Goal: Task Accomplishment & Management: Manage account settings

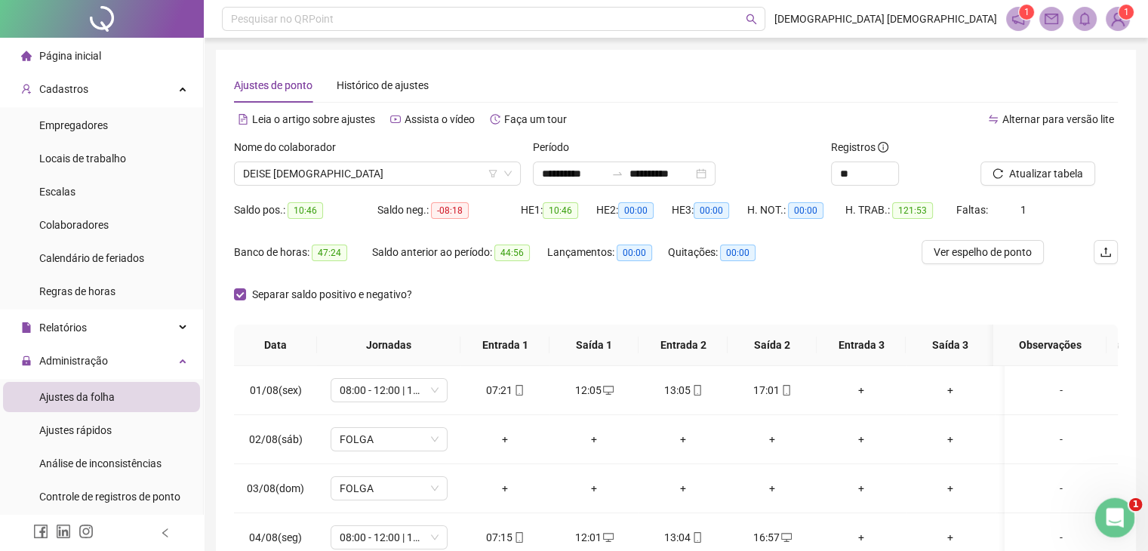
click at [1108, 515] on icon "Abertura do Messenger da Intercom" at bounding box center [1112, 515] width 25 height 25
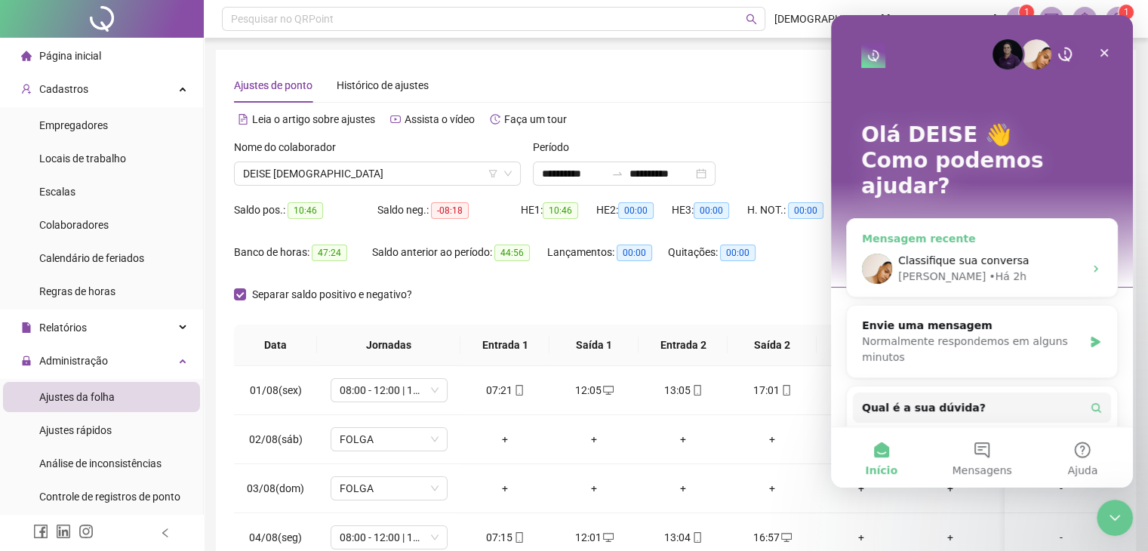
click at [959, 254] on span "Classifique sua conversa" at bounding box center [963, 260] width 131 height 12
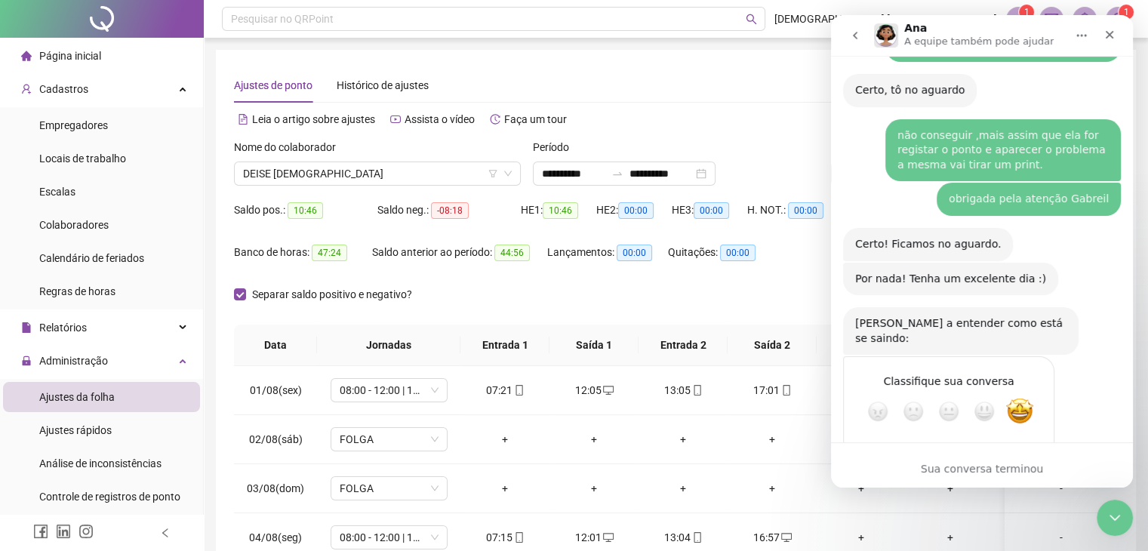
scroll to position [1623, 0]
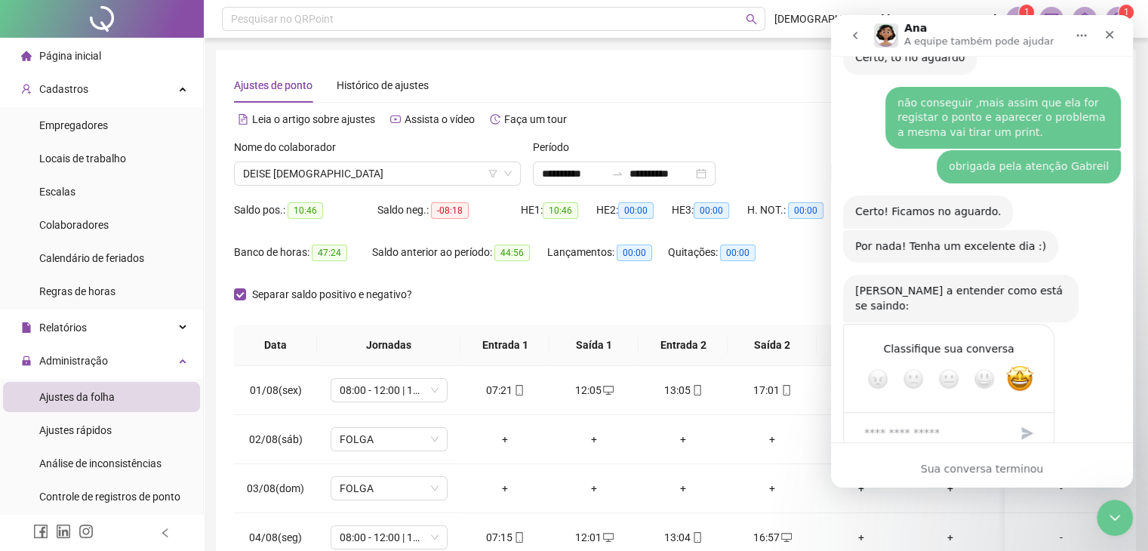
click at [1108, 516] on icon "Encerramento do Messenger da Intercom" at bounding box center [1112, 515] width 18 height 18
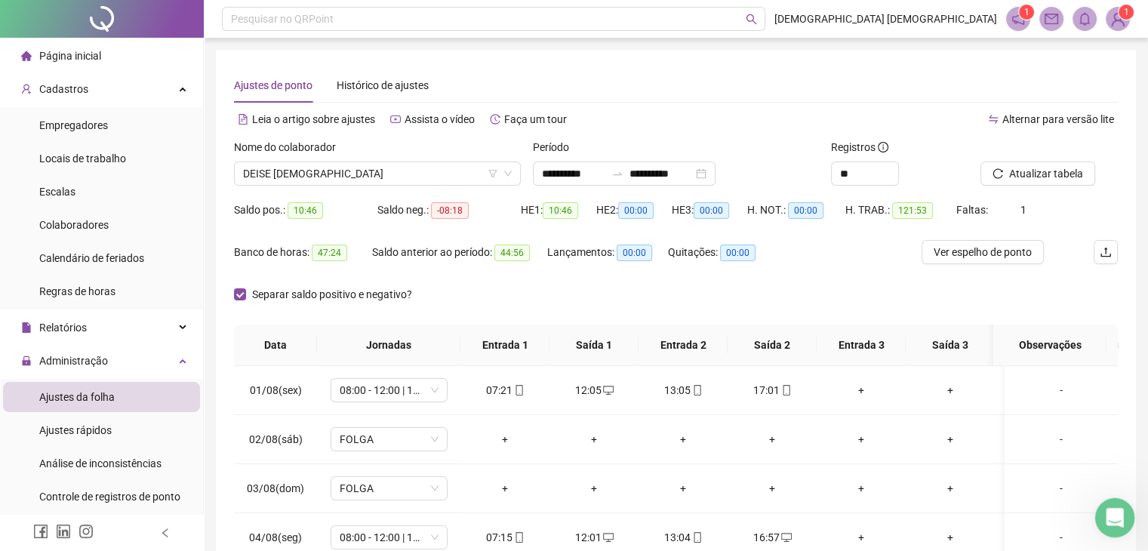
click at [1123, 512] on icon "Abertura do Messenger da Intercom" at bounding box center [1112, 515] width 25 height 25
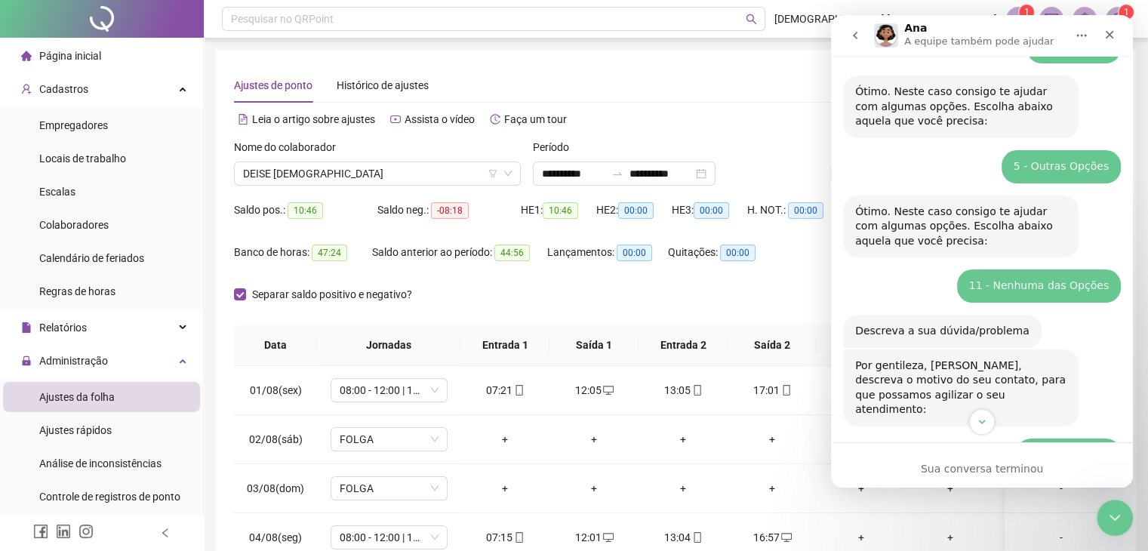
scroll to position [0, 0]
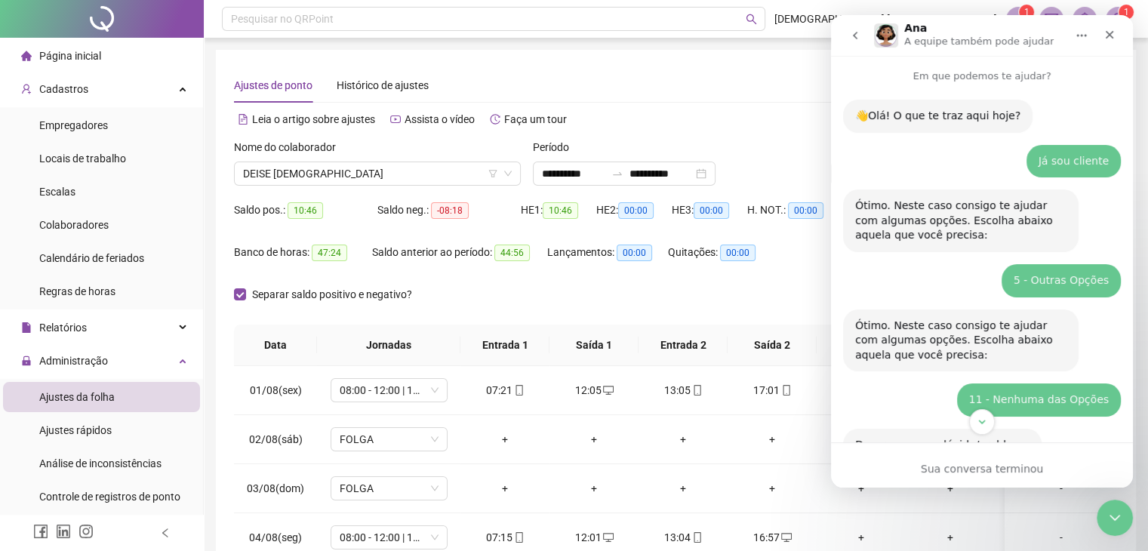
click at [853, 32] on icon "go back" at bounding box center [855, 35] width 12 height 12
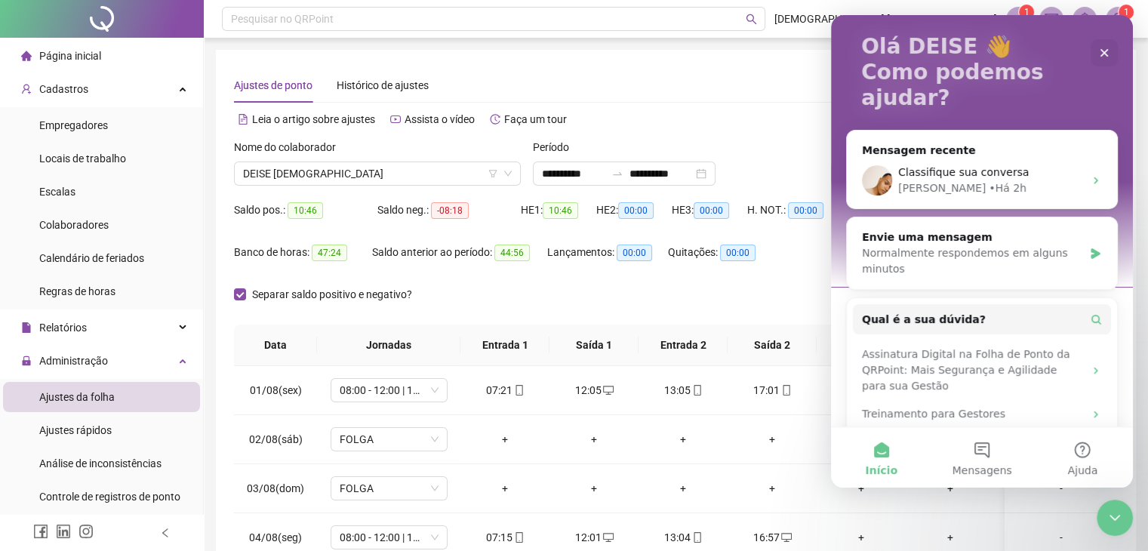
scroll to position [133, 0]
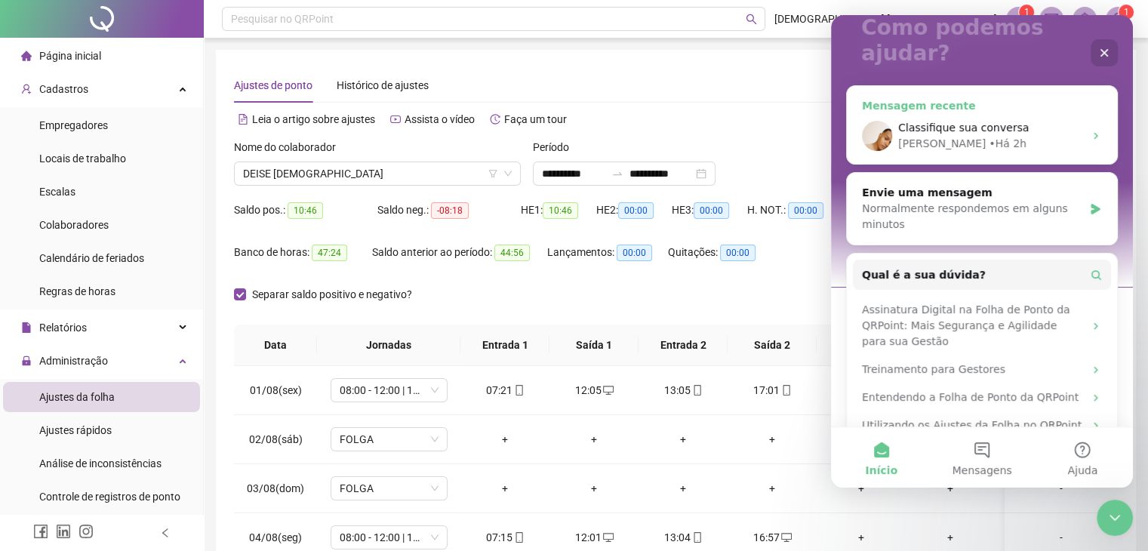
click at [1090, 130] on icon "Messenger da Intercom" at bounding box center [1096, 136] width 12 height 12
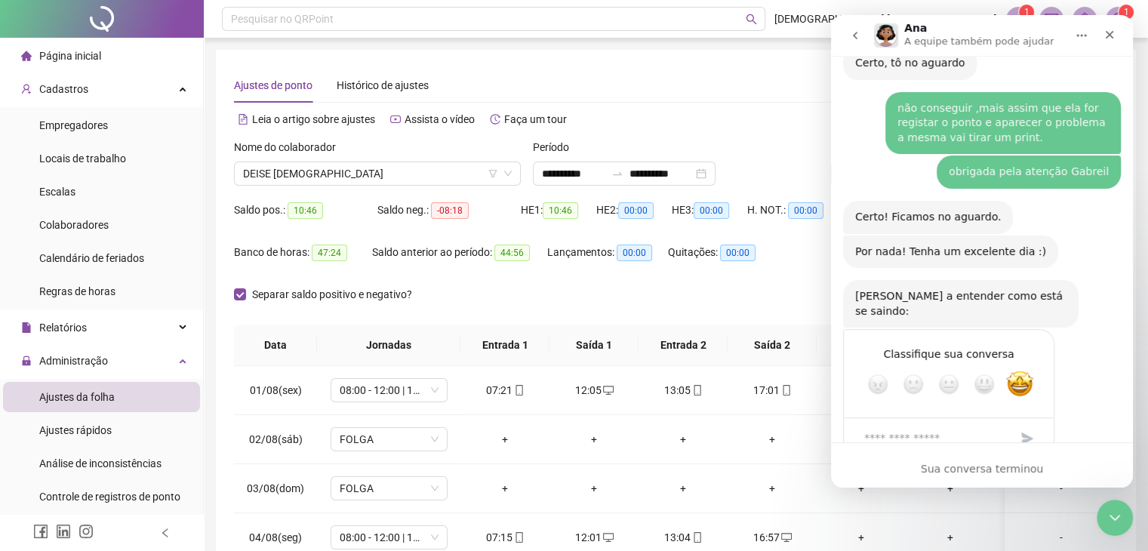
scroll to position [1623, 0]
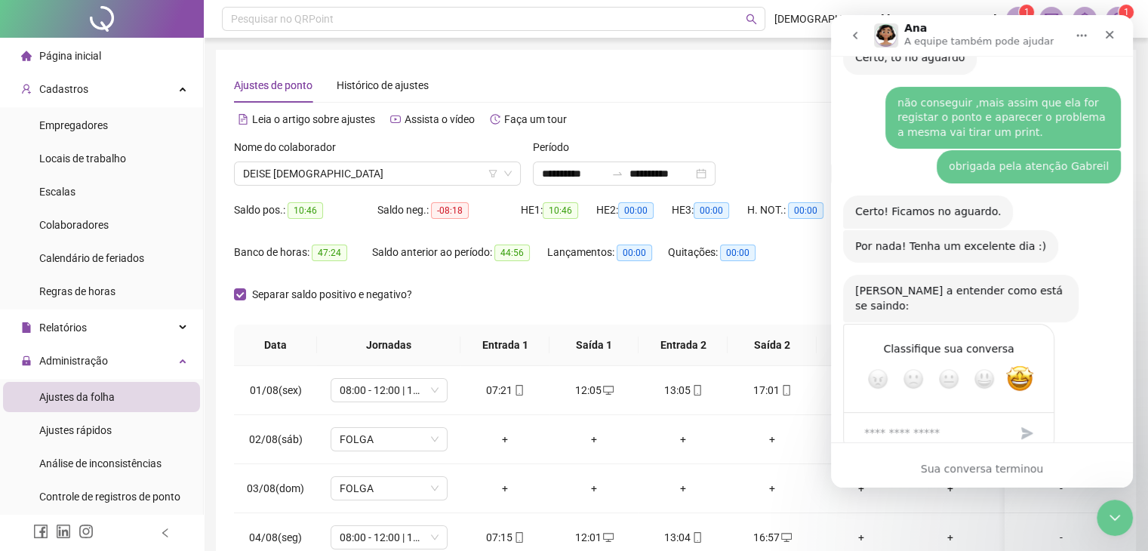
click at [854, 40] on icon "go back" at bounding box center [855, 35] width 12 height 12
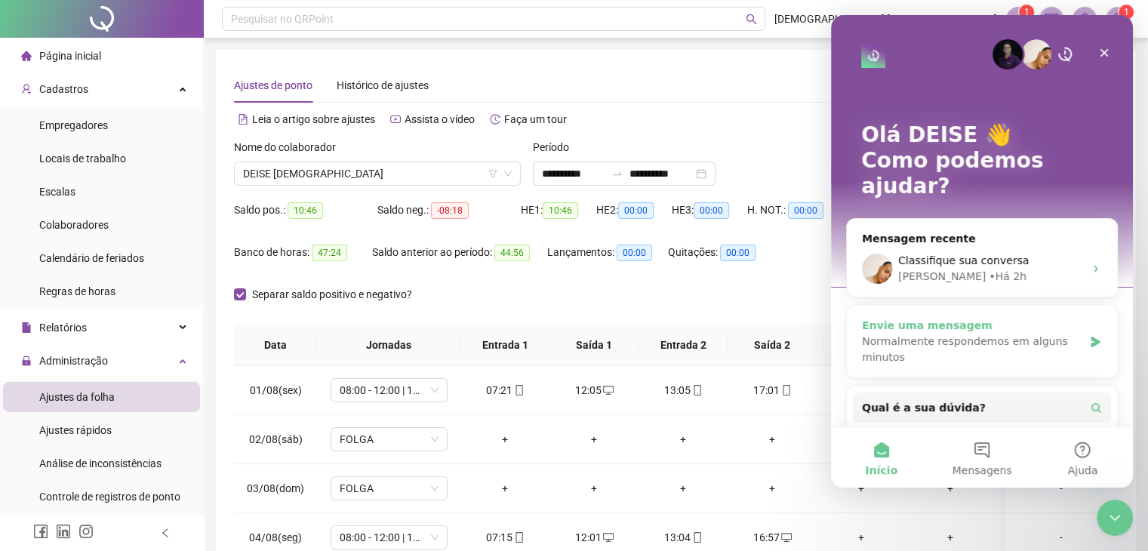
scroll to position [133, 0]
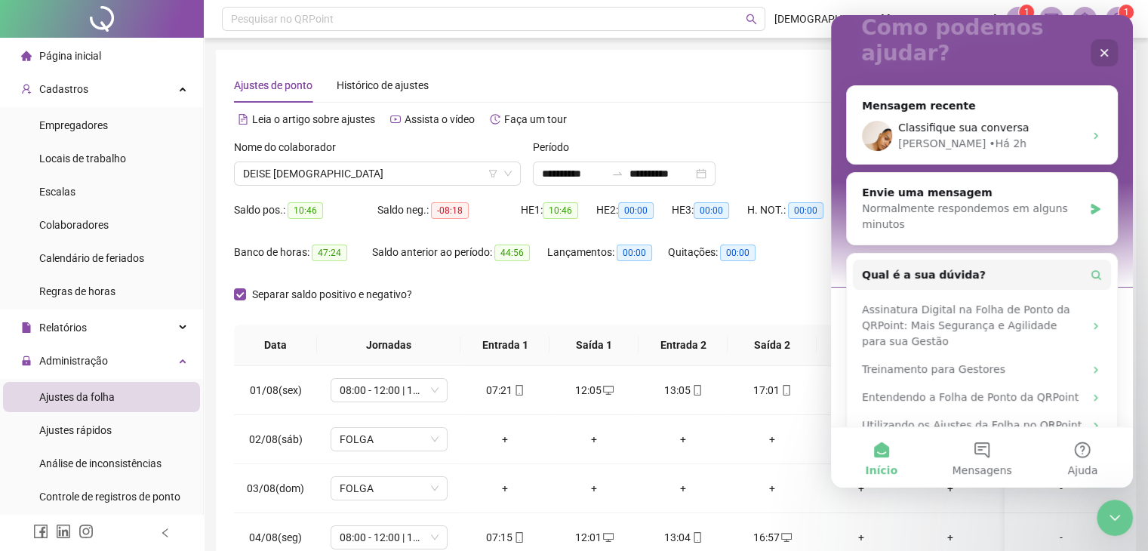
click at [879, 457] on button "Início" at bounding box center [881, 457] width 100 height 60
click at [979, 447] on button "Mensagens" at bounding box center [981, 457] width 100 height 60
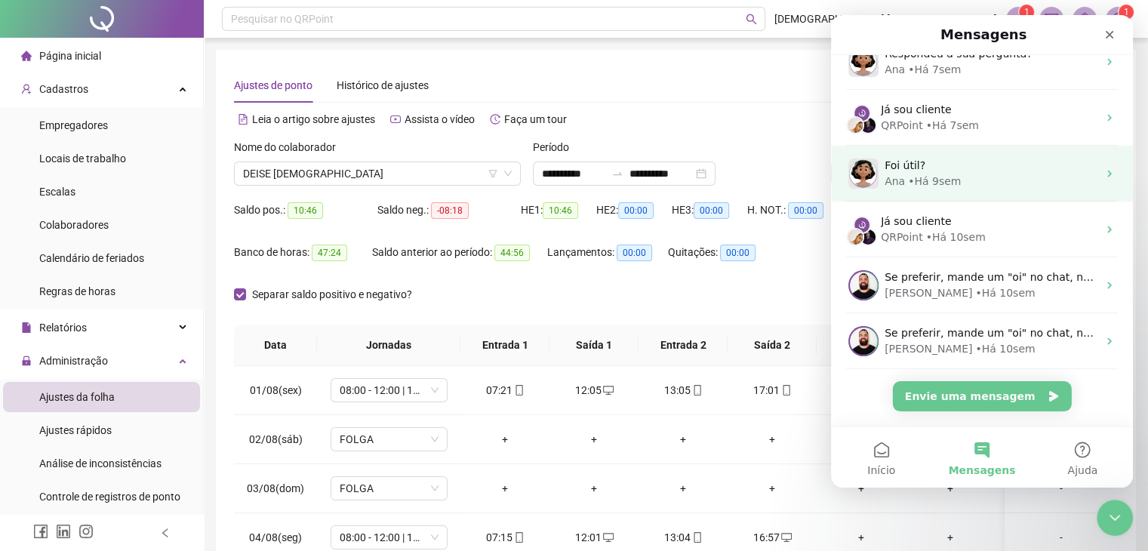
scroll to position [302, 0]
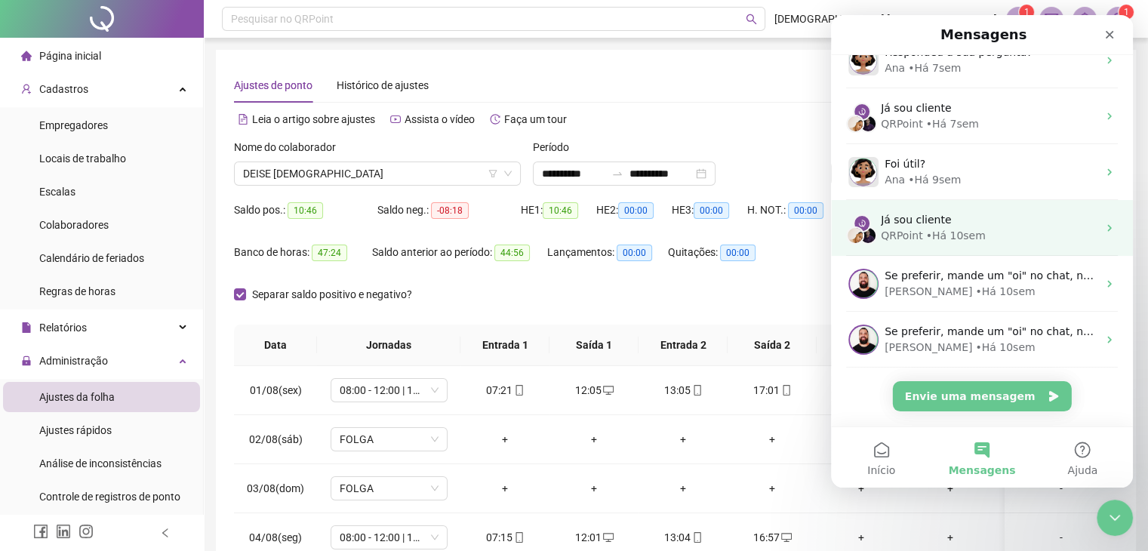
click at [912, 228] on div "QRPoint" at bounding box center [902, 236] width 42 height 16
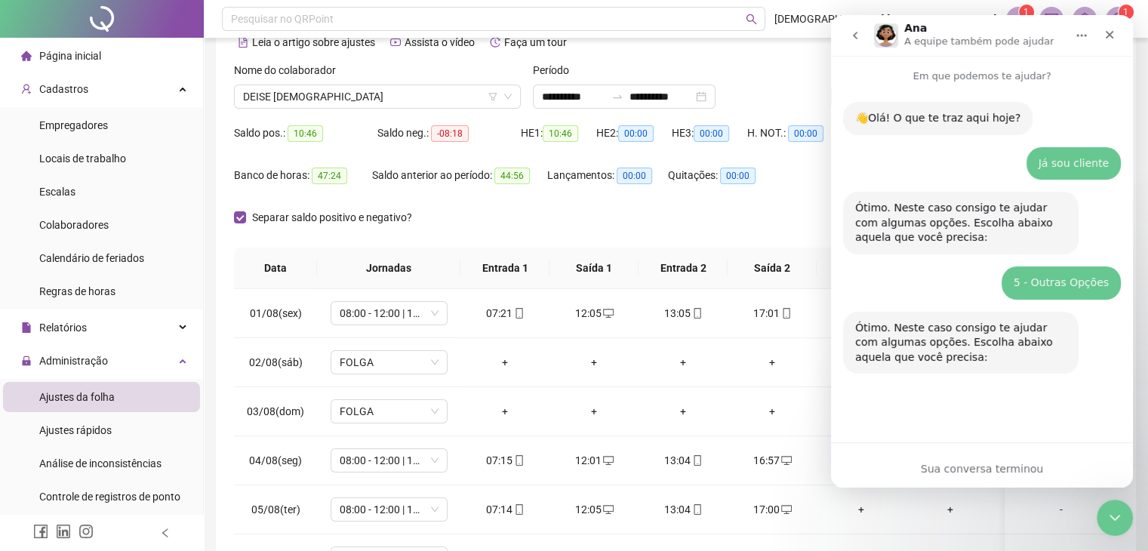
scroll to position [0, 0]
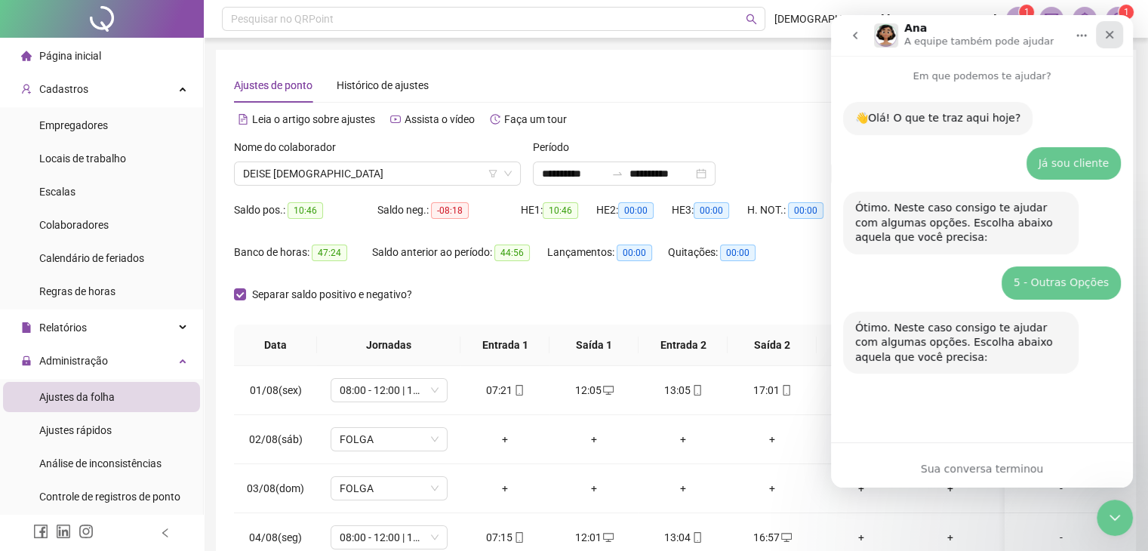
drag, startPoint x: 1114, startPoint y: 37, endPoint x: 1927, endPoint y: 87, distance: 814.9
click at [1114, 37] on icon "Fechar" at bounding box center [1109, 35] width 12 height 12
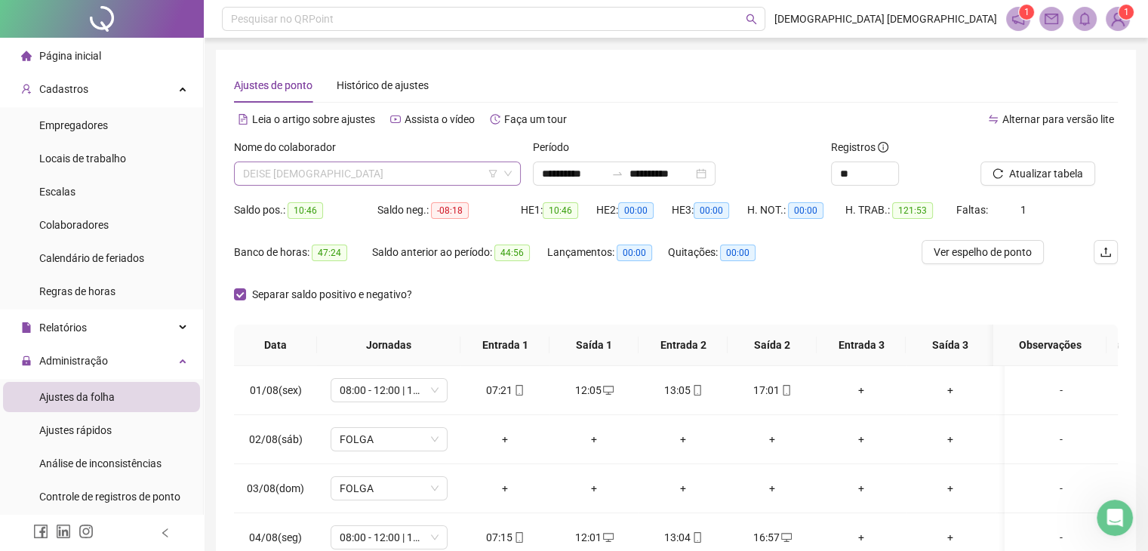
click at [417, 180] on span "DEISE [DEMOGRAPHIC_DATA]" at bounding box center [377, 173] width 269 height 23
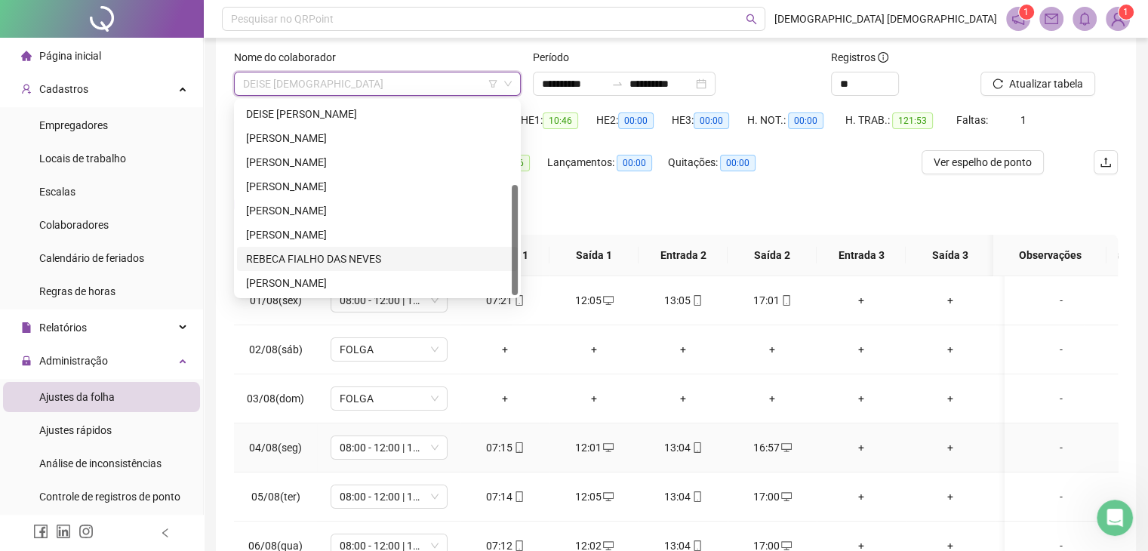
scroll to position [220, 0]
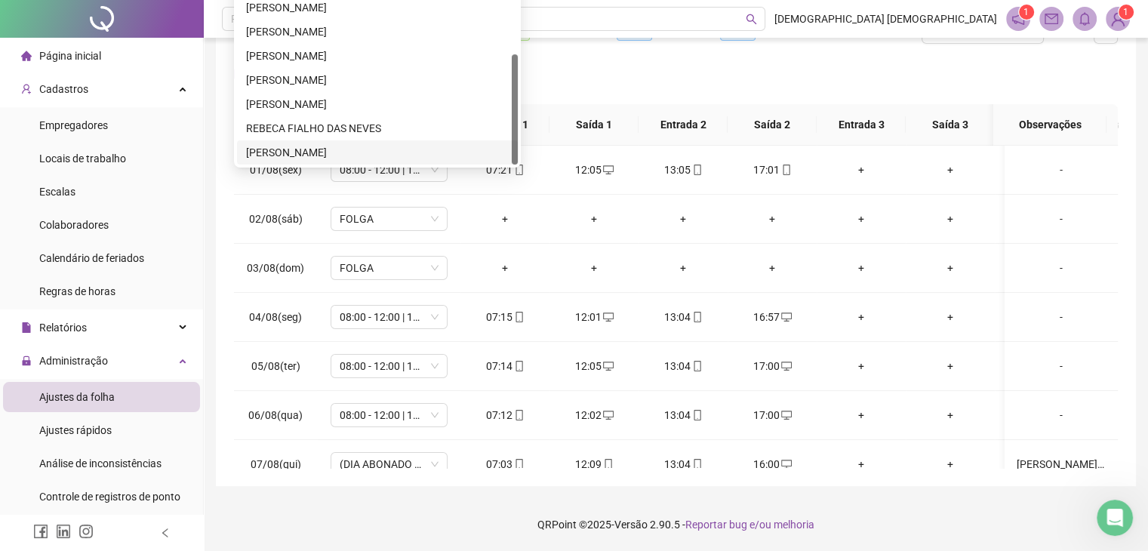
click at [306, 150] on div "[PERSON_NAME]" at bounding box center [377, 152] width 263 height 17
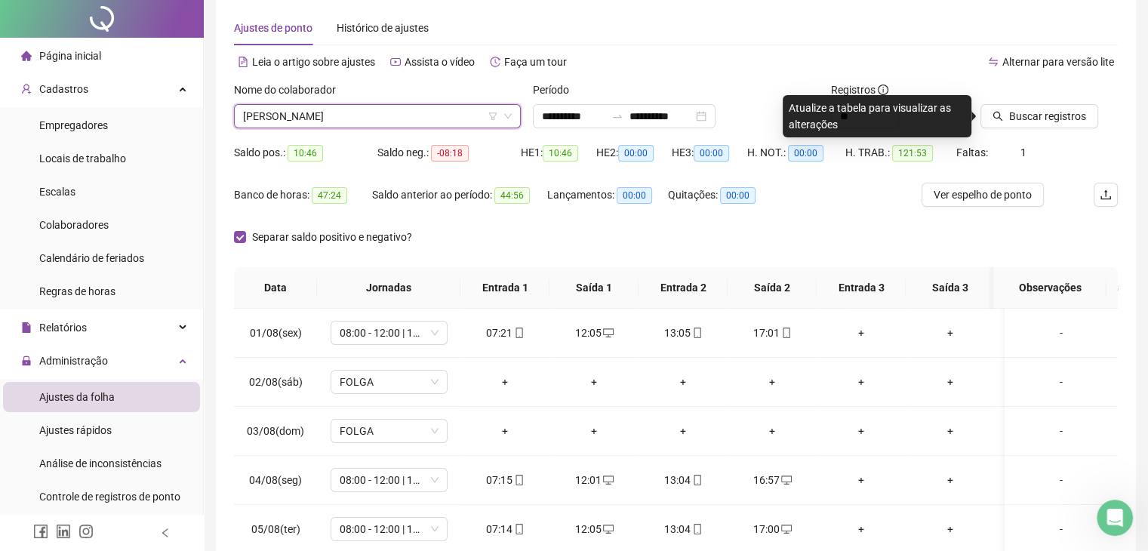
scroll to position [0, 0]
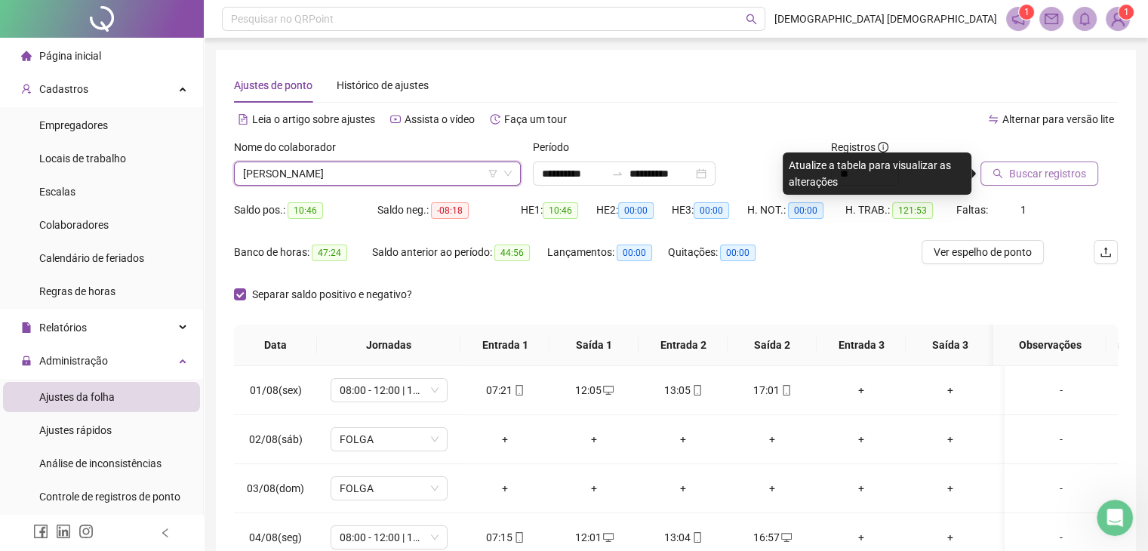
click at [1042, 171] on span "Buscar registros" at bounding box center [1047, 173] width 77 height 17
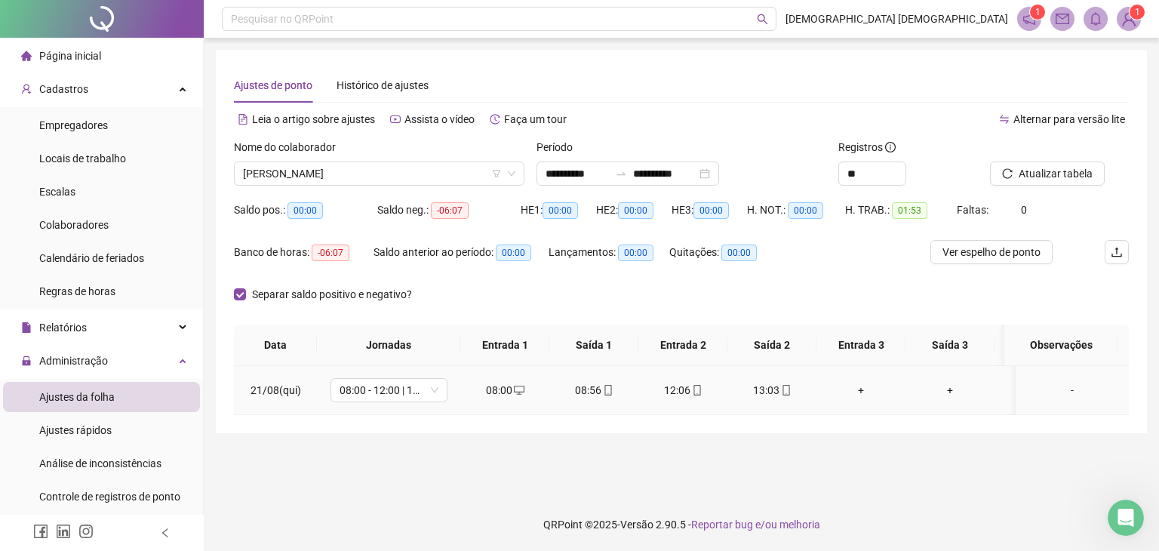
click at [592, 390] on div "08:56" at bounding box center [593, 390] width 65 height 17
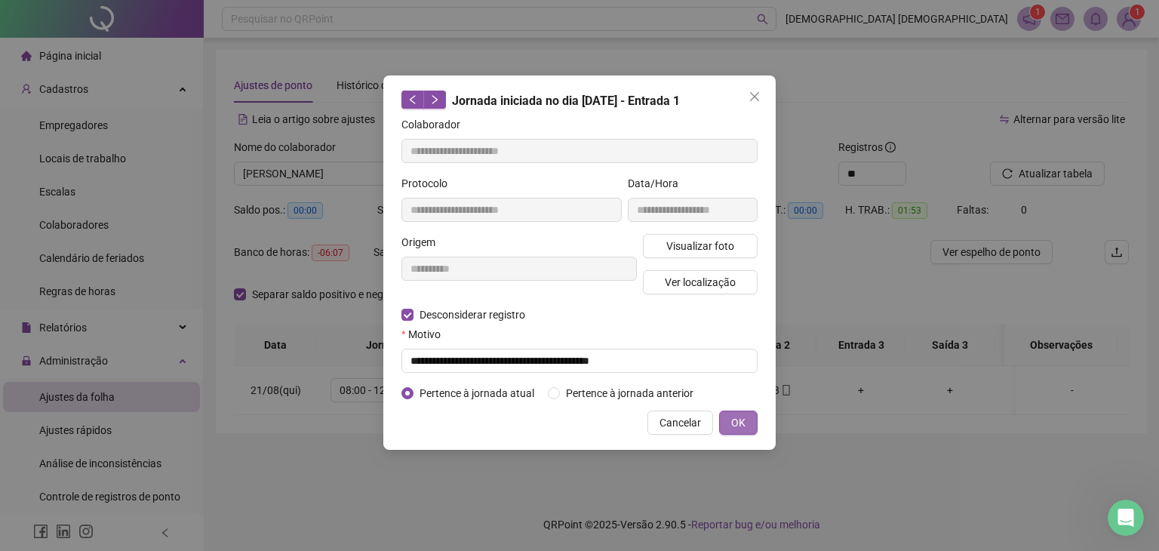
click at [733, 419] on span "OK" at bounding box center [738, 422] width 14 height 17
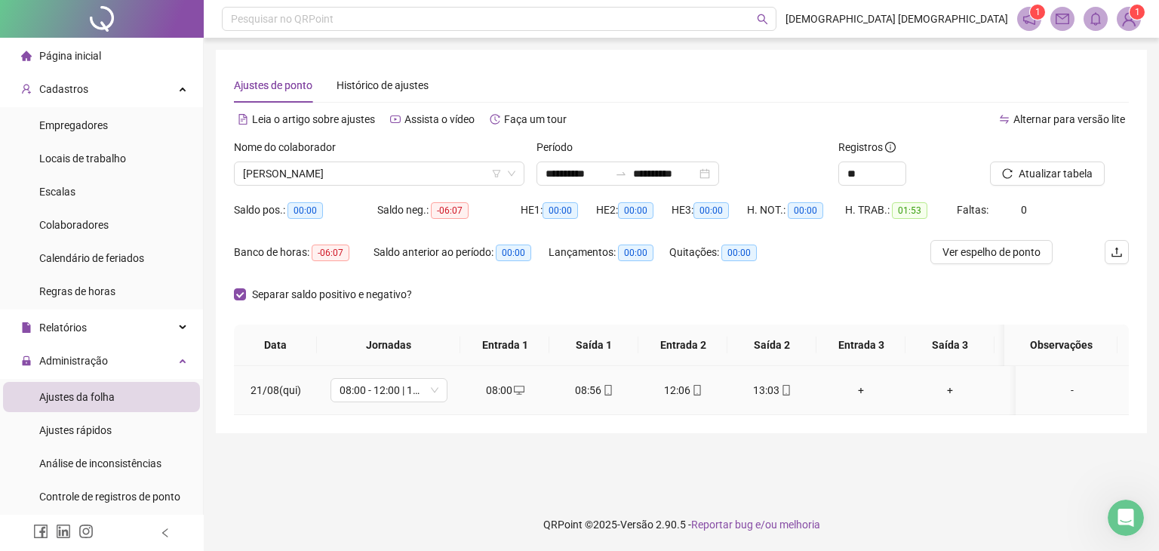
click at [587, 393] on div "08:56" at bounding box center [593, 390] width 65 height 17
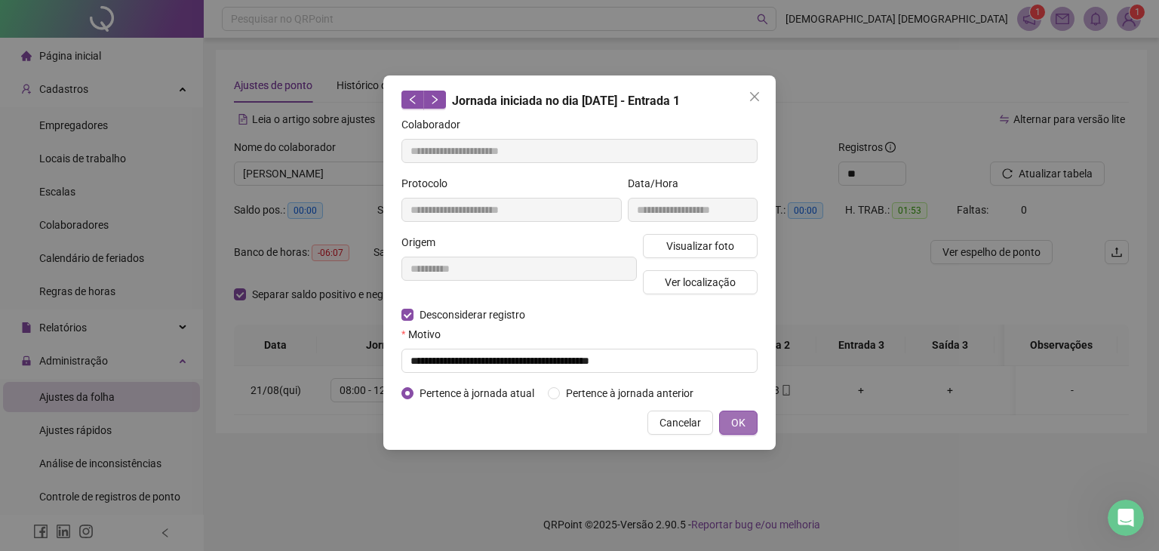
click at [742, 417] on span "OK" at bounding box center [738, 422] width 14 height 17
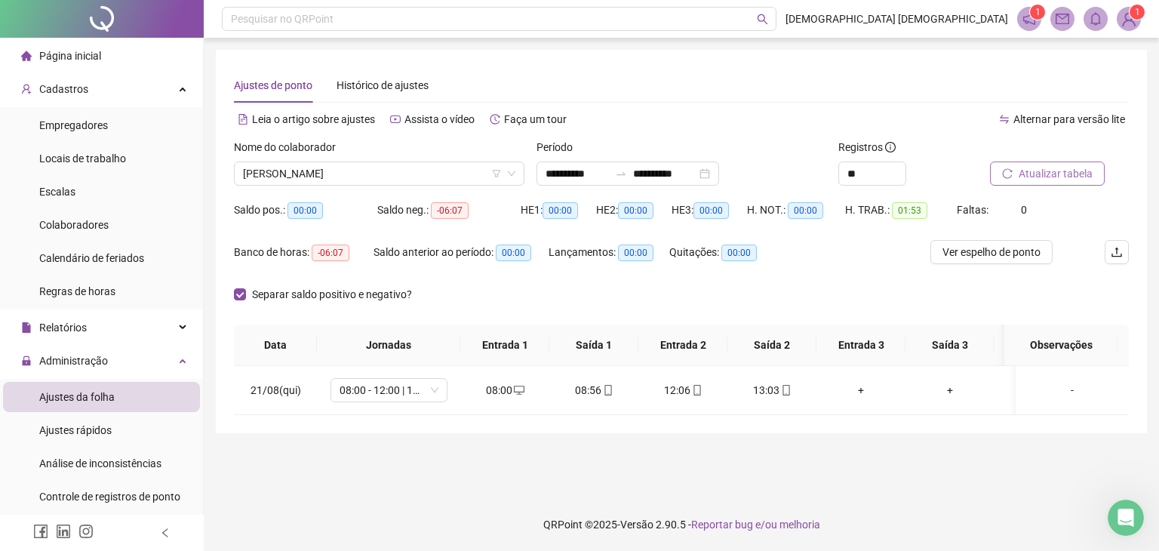
click at [1052, 173] on span "Atualizar tabela" at bounding box center [1056, 173] width 74 height 17
click at [597, 390] on div "08:56" at bounding box center [593, 390] width 65 height 17
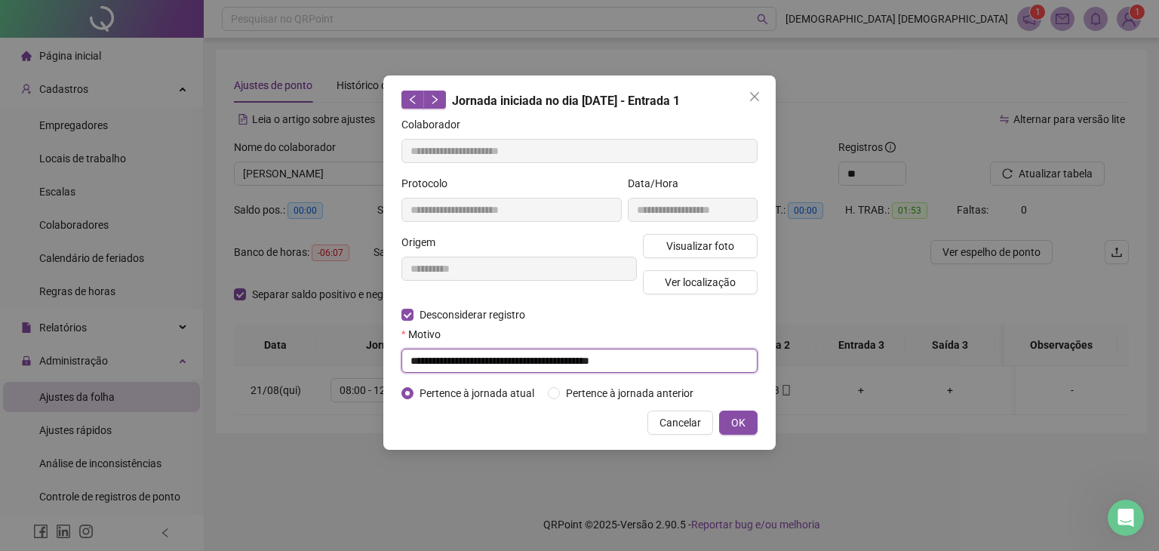
click at [404, 364] on input "**********" at bounding box center [579, 361] width 356 height 24
click at [694, 360] on input "**********" at bounding box center [579, 361] width 356 height 24
click at [739, 425] on span "OK" at bounding box center [738, 422] width 14 height 17
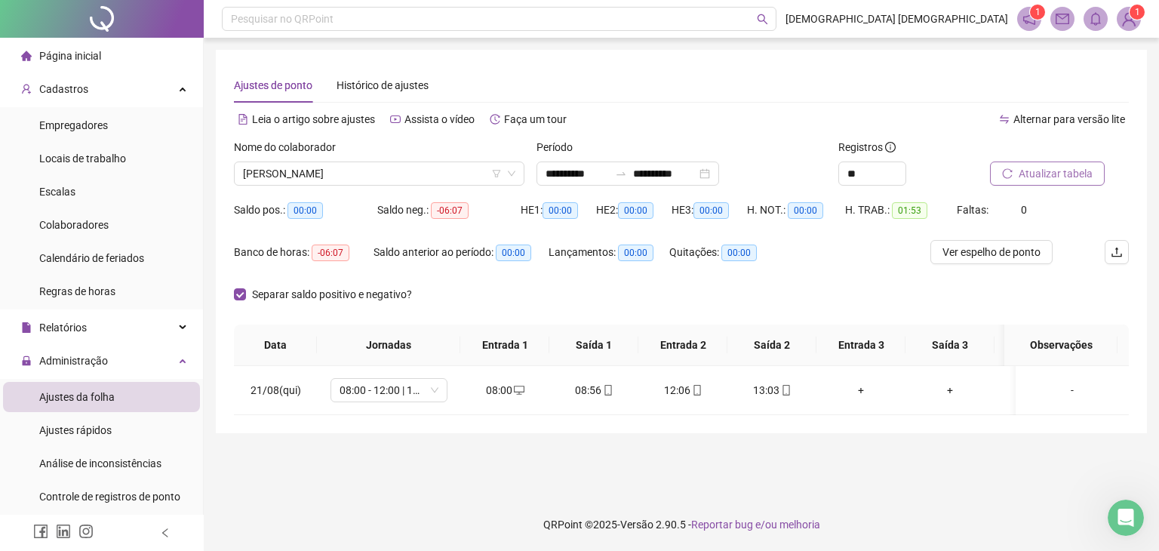
click at [1056, 169] on span "Atualizar tabela" at bounding box center [1056, 173] width 74 height 17
drag, startPoint x: 964, startPoint y: 362, endPoint x: 1109, endPoint y: 379, distance: 146.6
click at [968, 362] on th "Saída 3" at bounding box center [949, 345] width 89 height 42
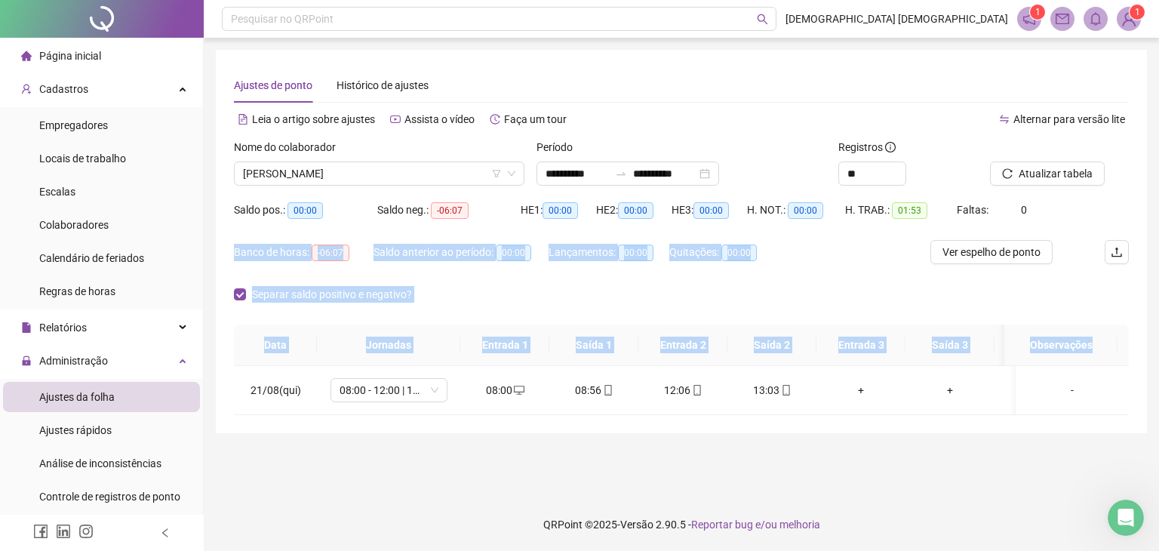
drag, startPoint x: 1153, startPoint y: 448, endPoint x: 1158, endPoint y: 233, distance: 215.1
click at [1147, 233] on div "**********" at bounding box center [681, 275] width 955 height 551
drag, startPoint x: 658, startPoint y: 476, endPoint x: 670, endPoint y: 477, distance: 12.1
click at [658, 477] on main "**********" at bounding box center [681, 268] width 931 height 436
click at [845, 447] on main "**********" at bounding box center [681, 268] width 931 height 436
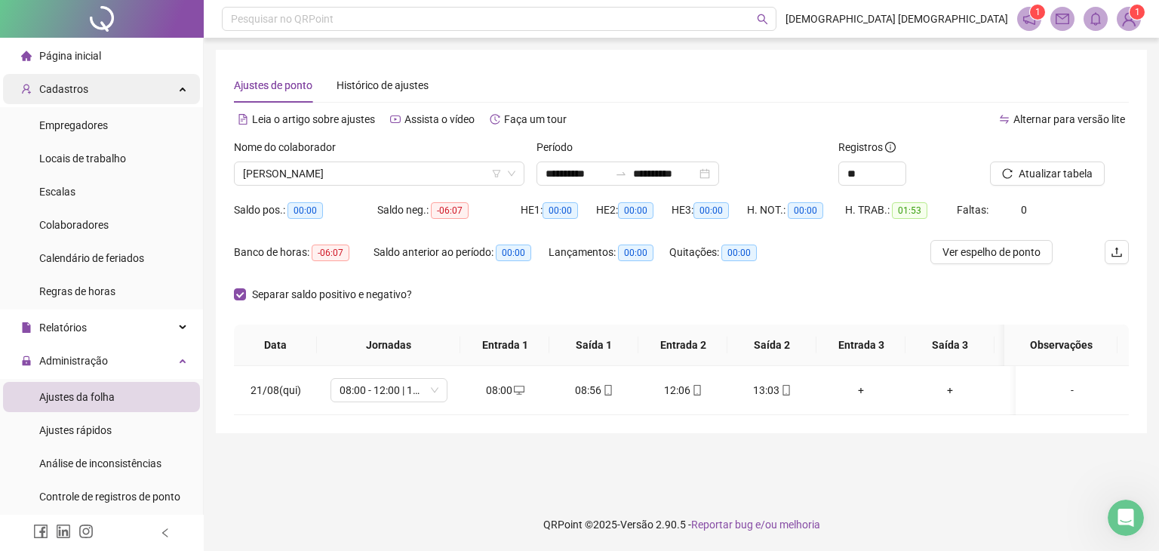
click at [57, 86] on span "Cadastros" at bounding box center [63, 89] width 49 height 12
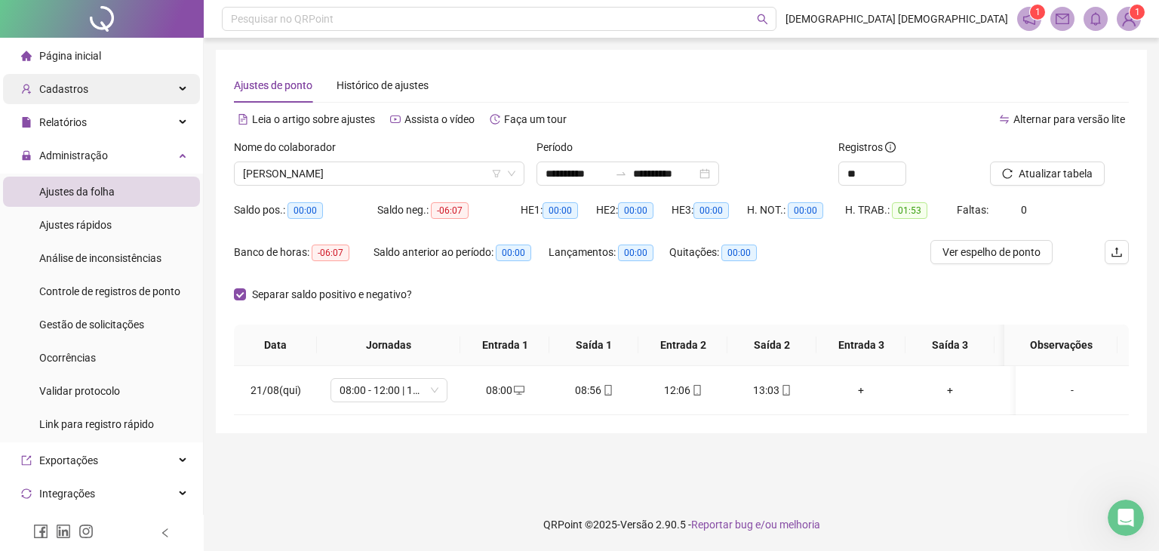
click at [85, 88] on span "Cadastros" at bounding box center [63, 89] width 49 height 12
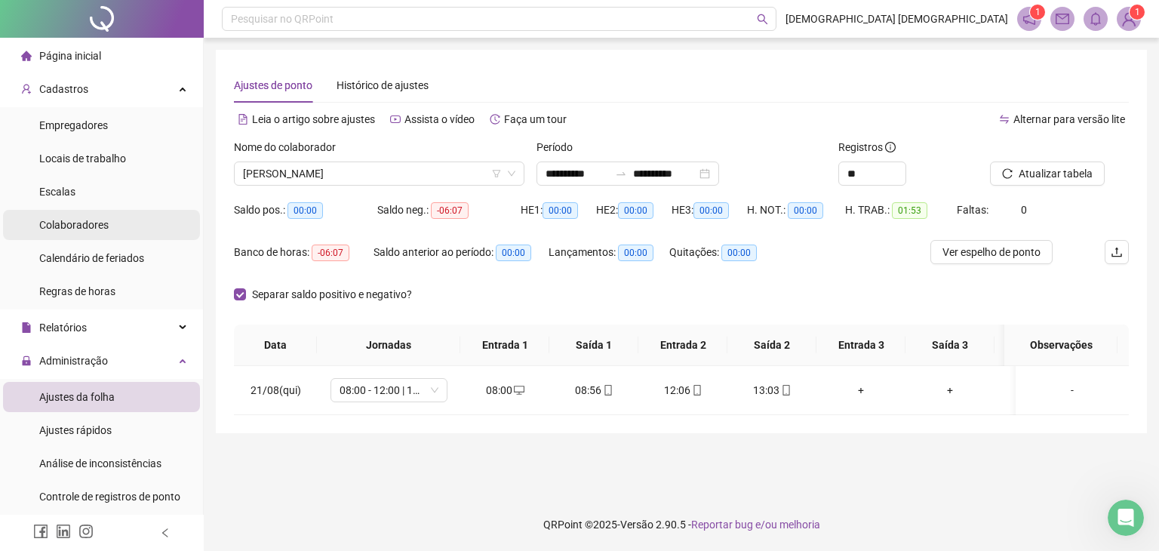
click at [81, 220] on span "Colaboradores" at bounding box center [73, 225] width 69 height 12
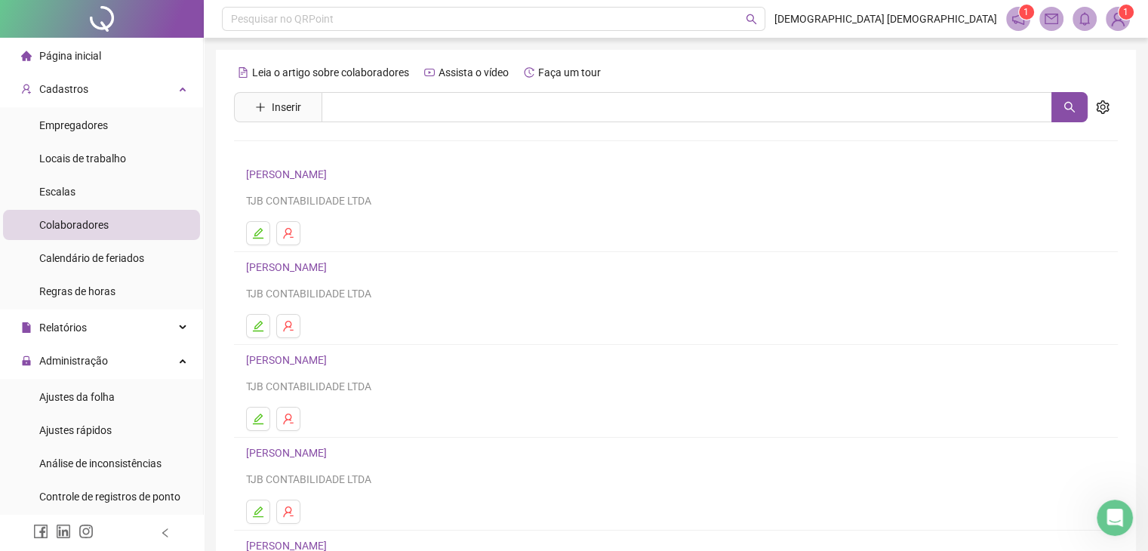
scroll to position [178, 0]
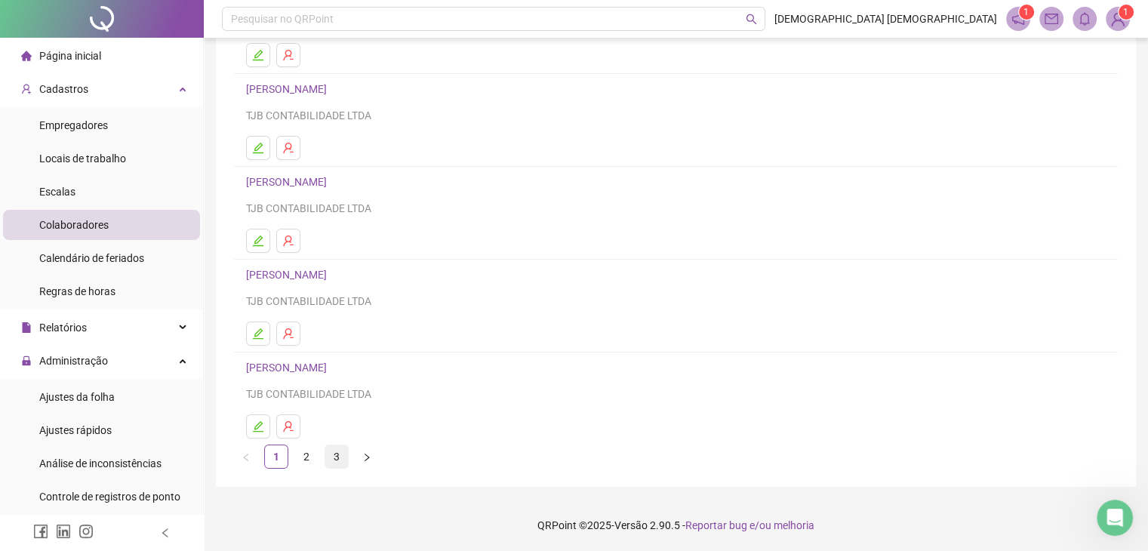
click at [338, 458] on link "3" at bounding box center [336, 456] width 23 height 23
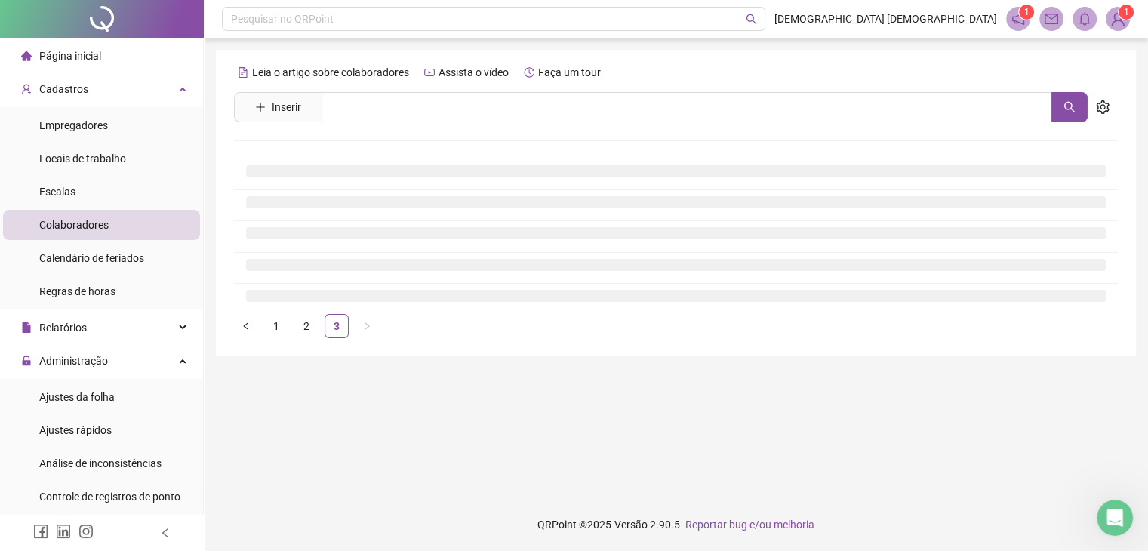
scroll to position [0, 0]
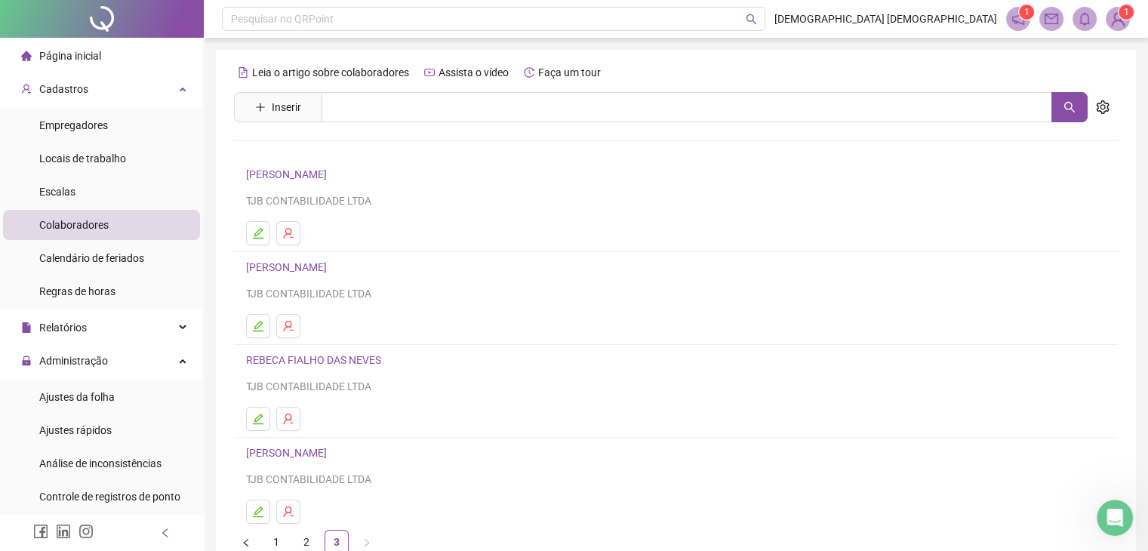
click at [282, 457] on link "[PERSON_NAME]" at bounding box center [288, 453] width 85 height 12
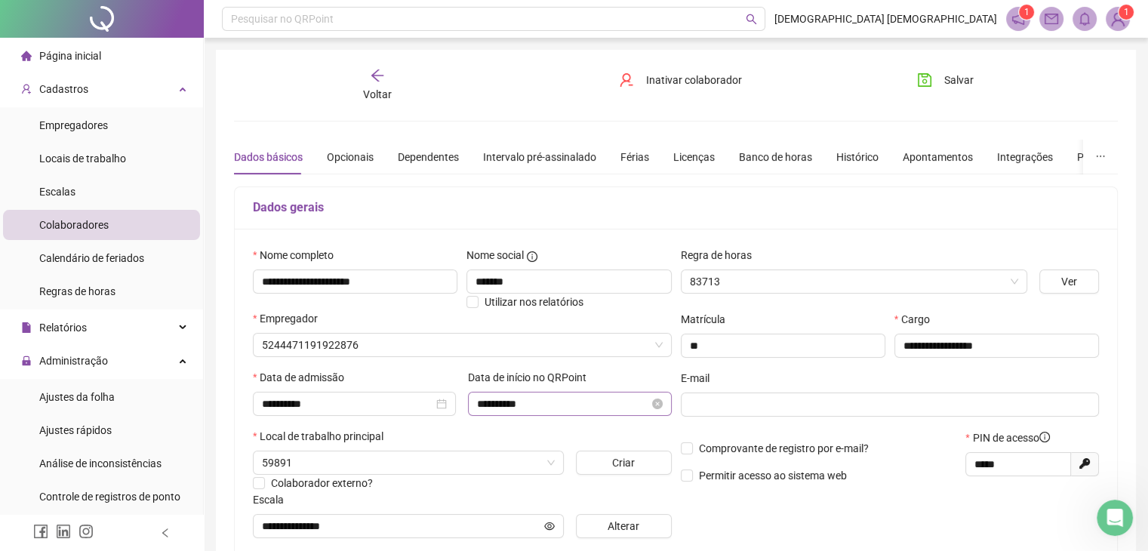
type input "**********"
click at [85, 159] on span "Locais de trabalho" at bounding box center [82, 158] width 87 height 12
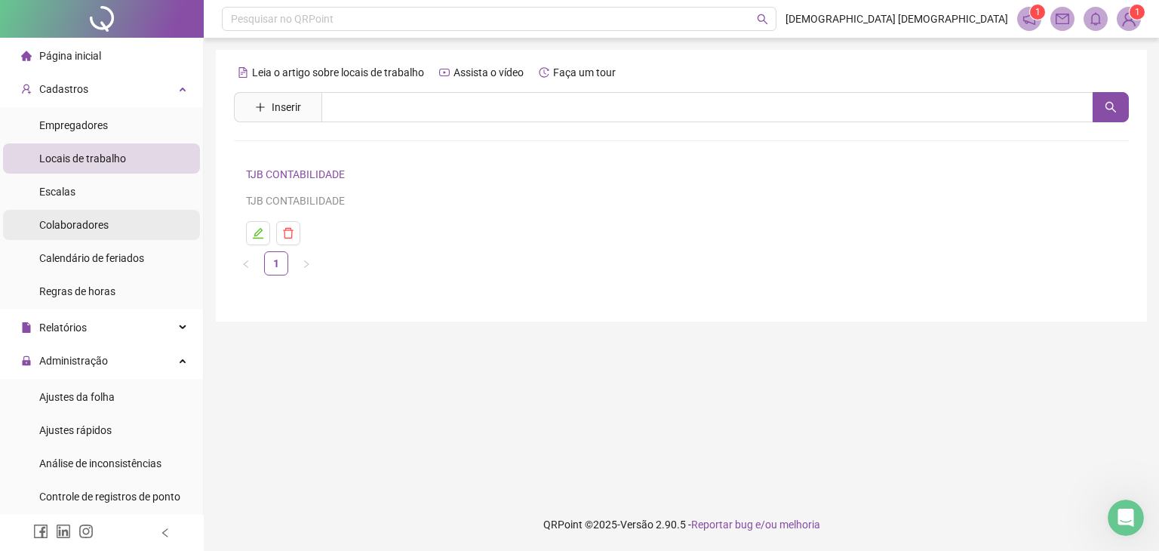
click at [72, 230] on span "Colaboradores" at bounding box center [73, 225] width 69 height 12
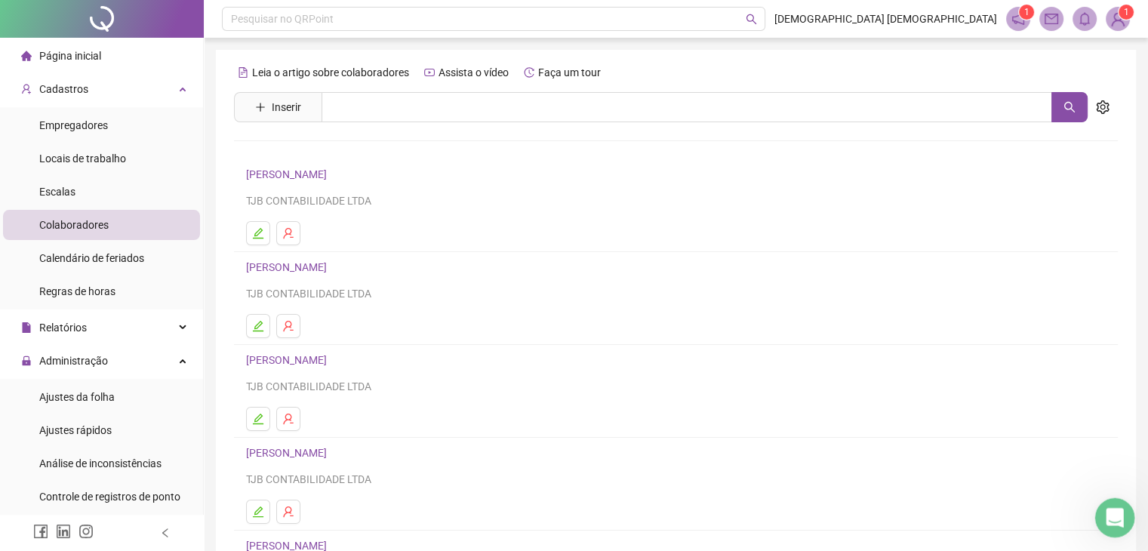
click at [1108, 519] on icon "Abertura do Messenger da Intercom" at bounding box center [1112, 515] width 25 height 25
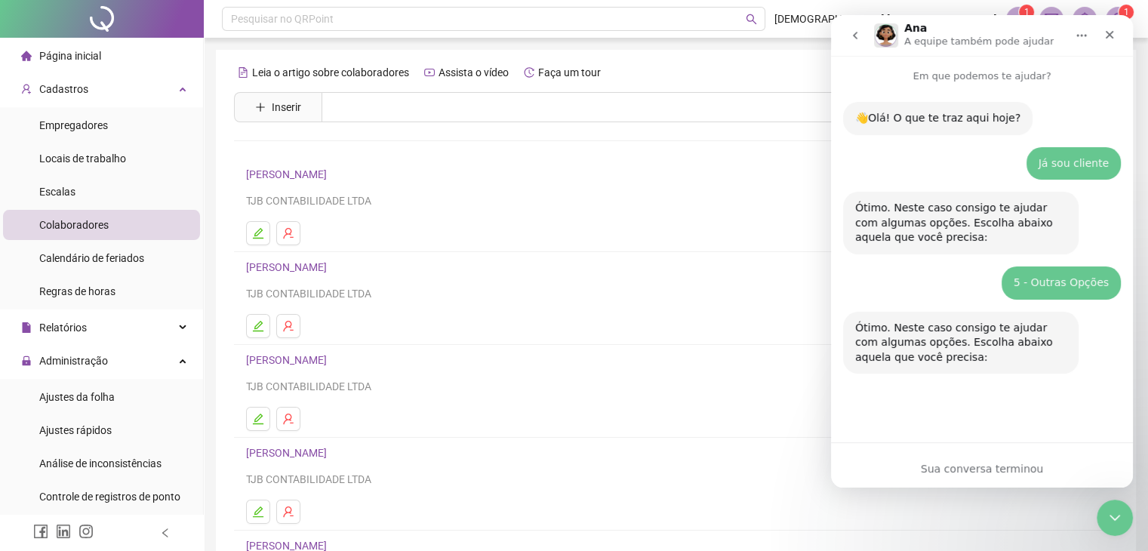
click at [973, 470] on div "Sua conversa terminou" at bounding box center [982, 469] width 302 height 16
click at [1105, 506] on icon "Encerramento do Messenger da Intercom" at bounding box center [1112, 515] width 18 height 18
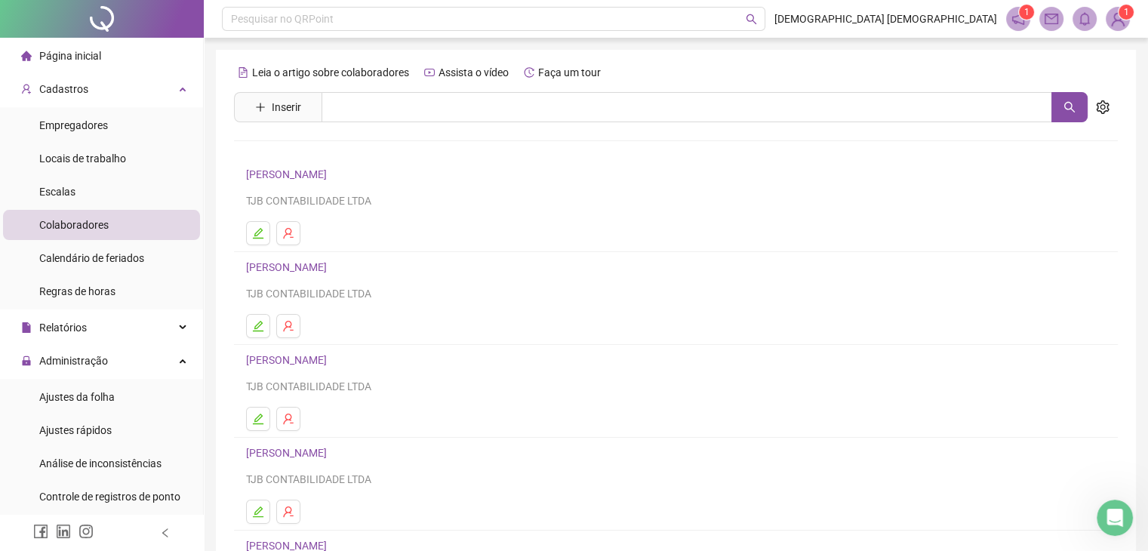
drag, startPoint x: 1084, startPoint y: 538, endPoint x: 1111, endPoint y: 539, distance: 27.2
click at [1090, 539] on h4 "[PERSON_NAME]" at bounding box center [675, 545] width 859 height 18
click at [1111, 522] on icon "Abertura do Messenger da Intercom" at bounding box center [1112, 515] width 25 height 25
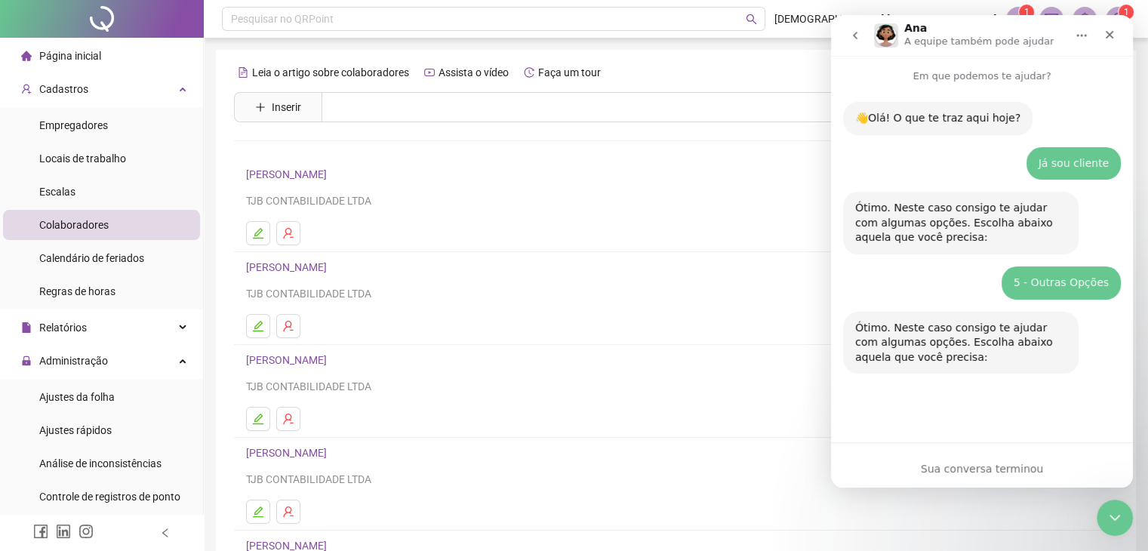
click at [852, 42] on button "go back" at bounding box center [855, 35] width 29 height 29
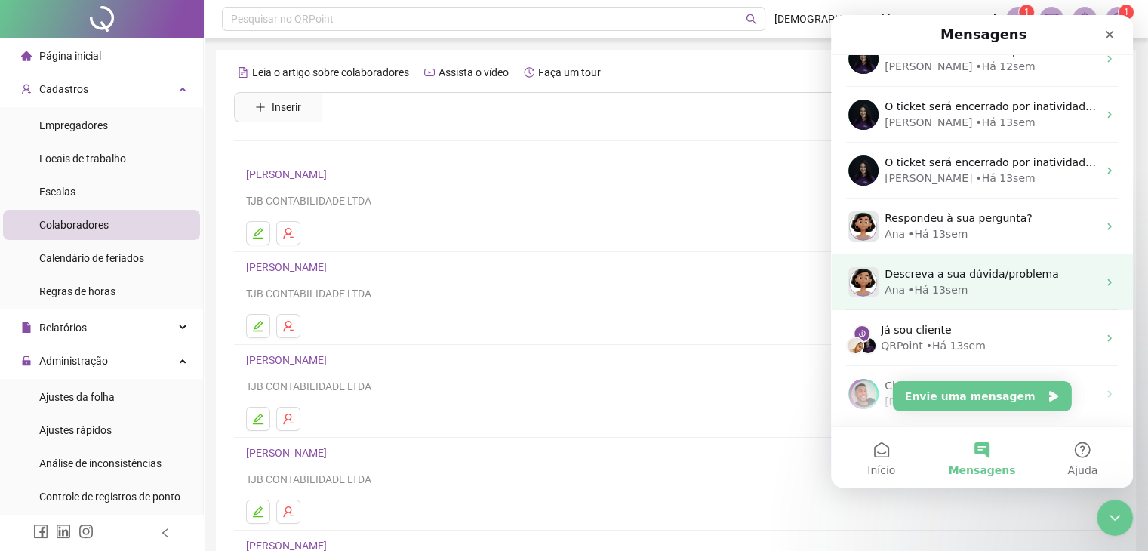
scroll to position [755, 0]
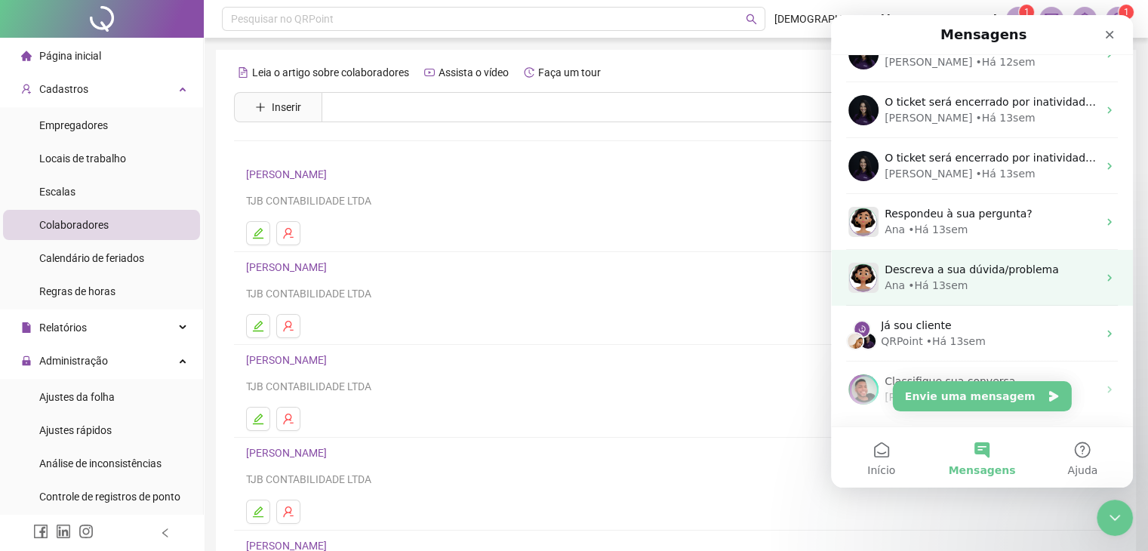
click at [919, 272] on span "Descreva a sua dúvida/problema" at bounding box center [971, 269] width 174 height 12
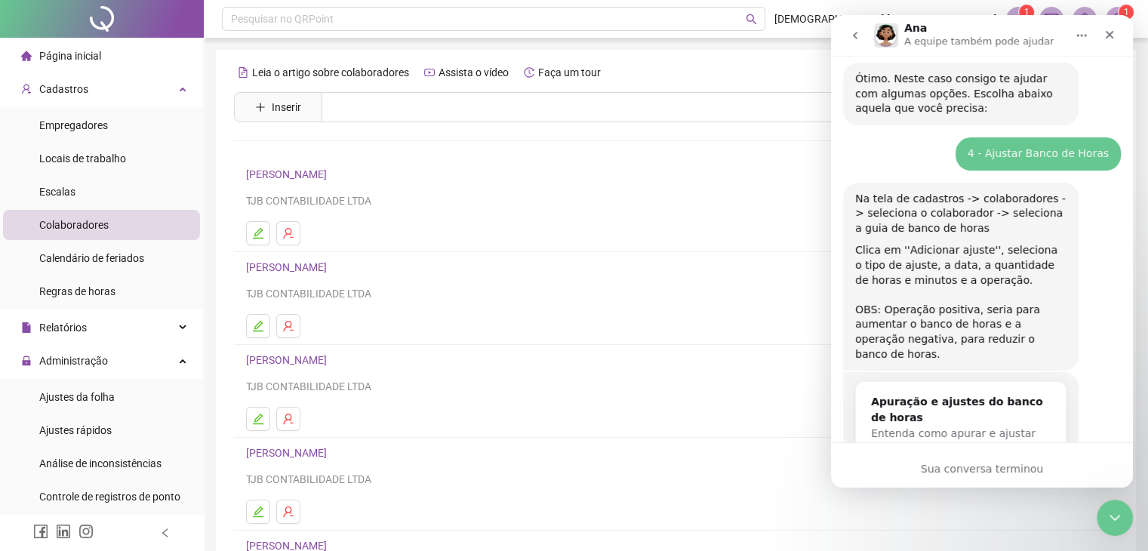
scroll to position [0, 0]
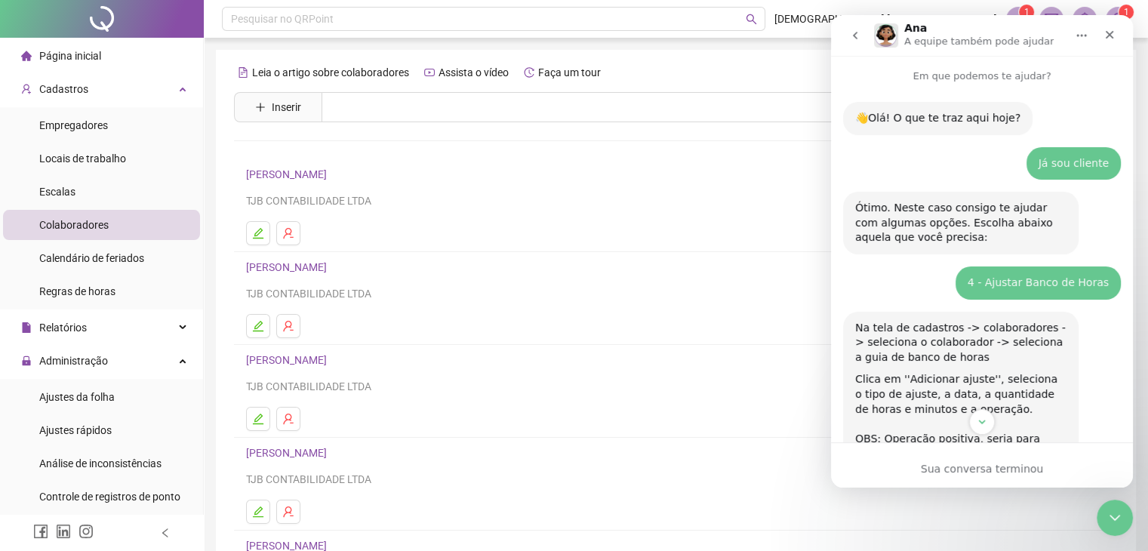
click at [853, 39] on icon "go back" at bounding box center [855, 35] width 12 height 12
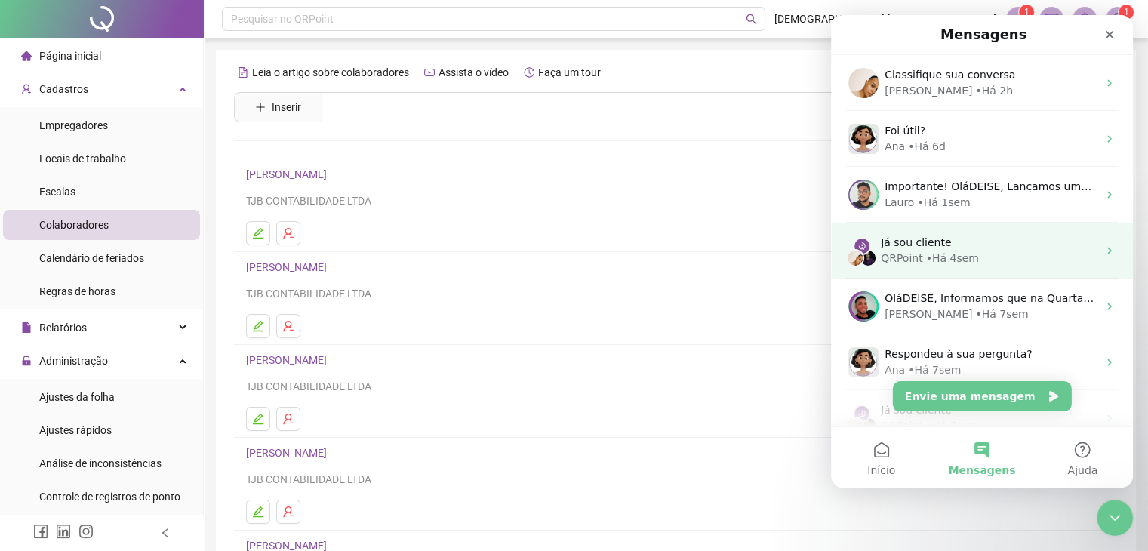
click at [906, 236] on span "Já sou cliente" at bounding box center [916, 242] width 70 height 12
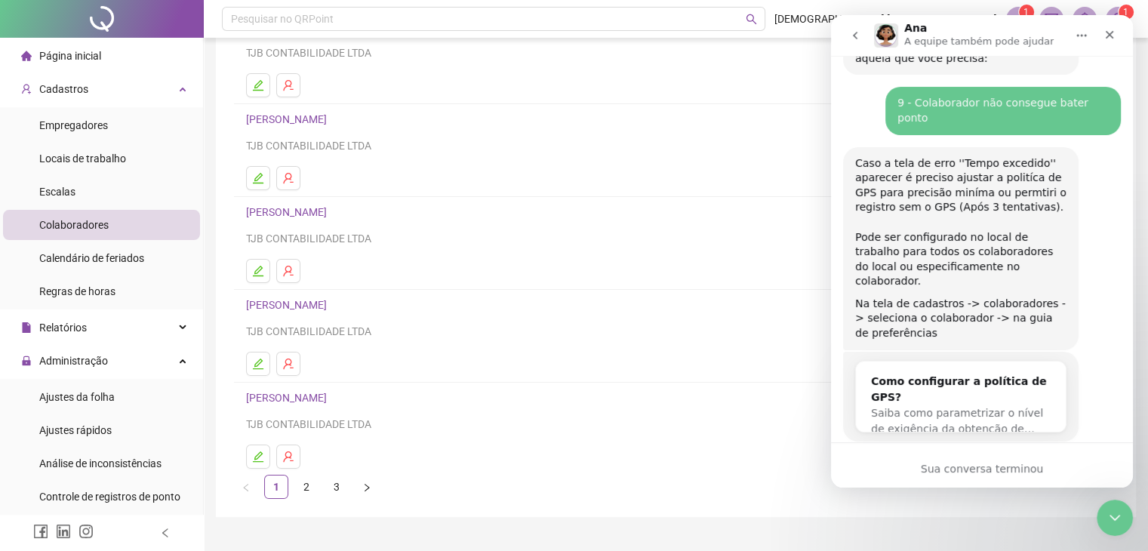
scroll to position [178, 0]
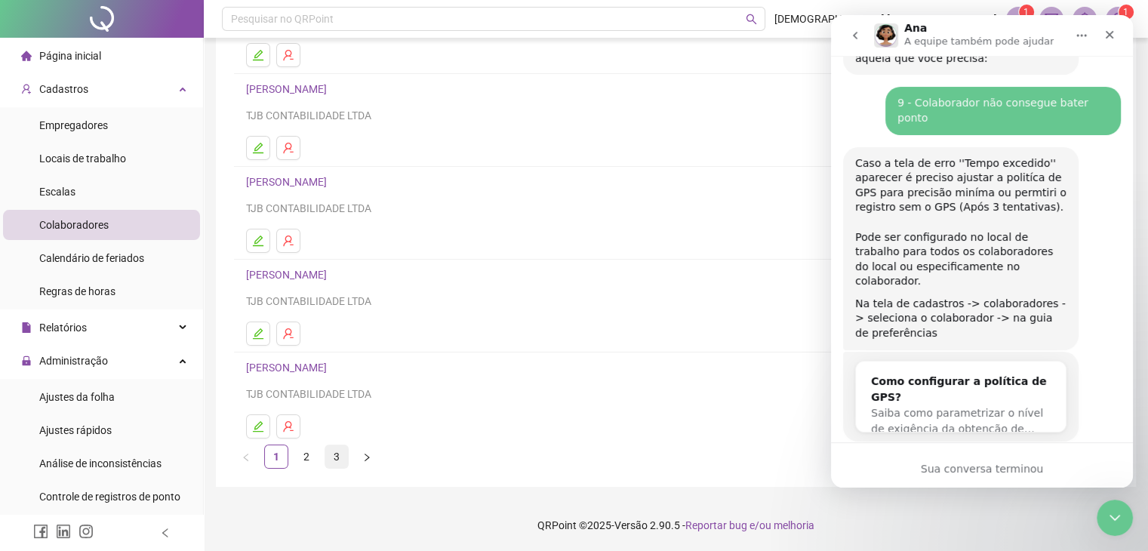
click at [332, 452] on link "3" at bounding box center [336, 456] width 23 height 23
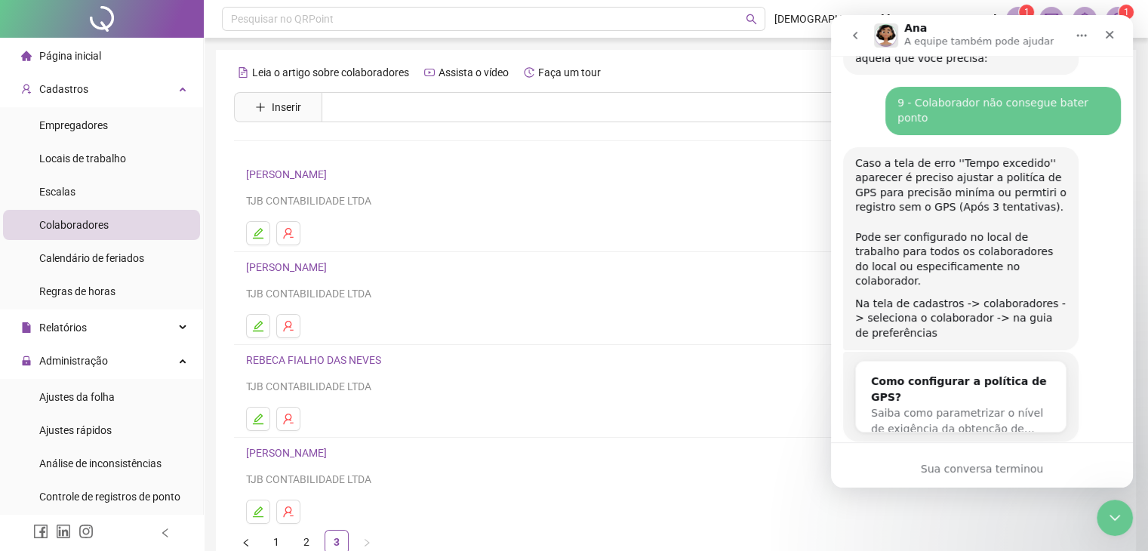
click at [298, 453] on link "[PERSON_NAME]" at bounding box center [288, 453] width 85 height 12
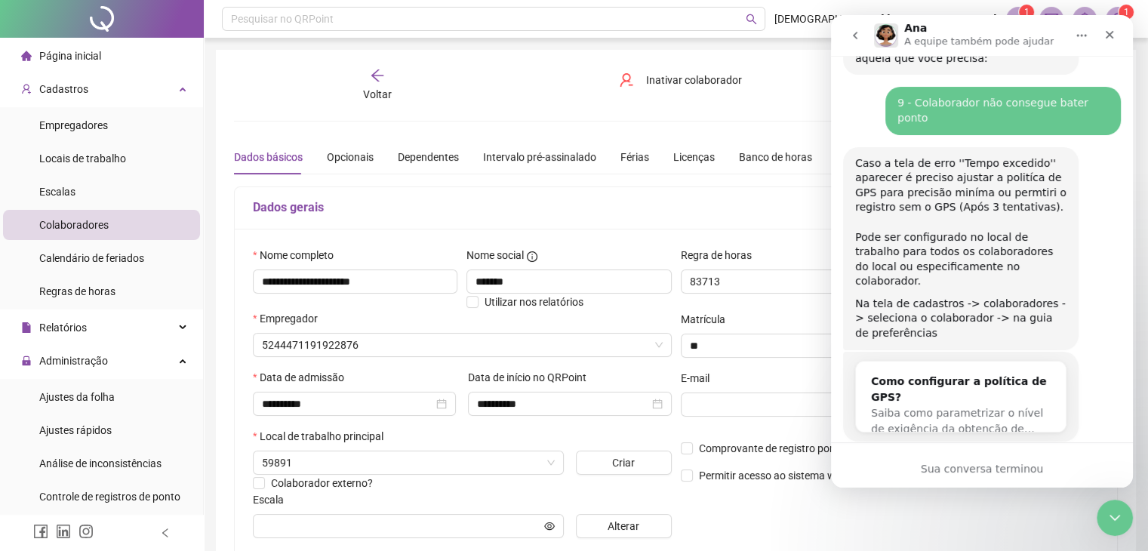
type input "**********"
click at [607, 236] on div "**********" at bounding box center [676, 399] width 882 height 340
click at [858, 35] on icon "go back" at bounding box center [855, 35] width 12 height 12
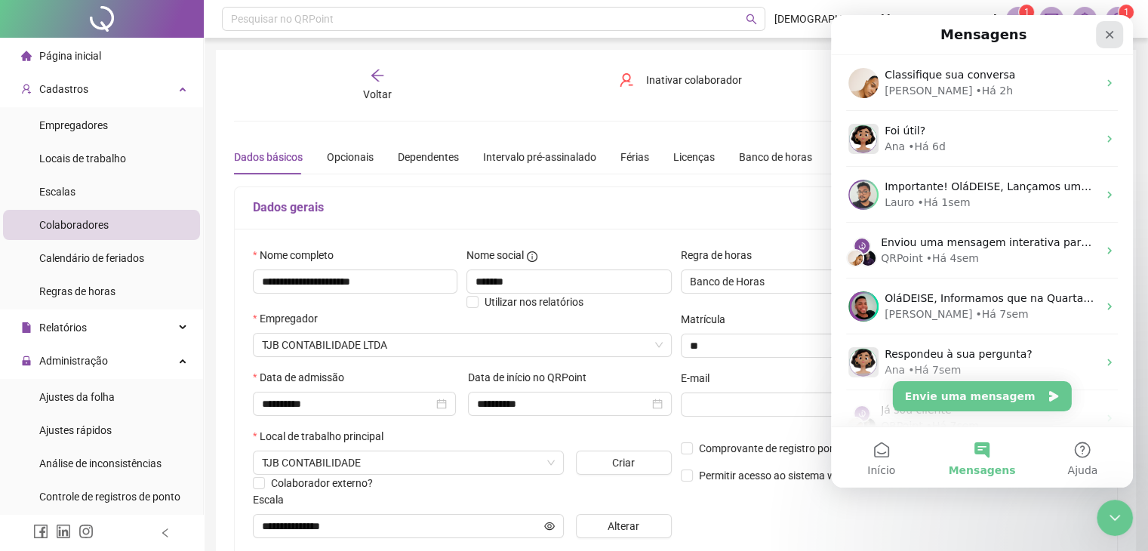
click at [1110, 35] on icon "Fechar" at bounding box center [1109, 35] width 8 height 8
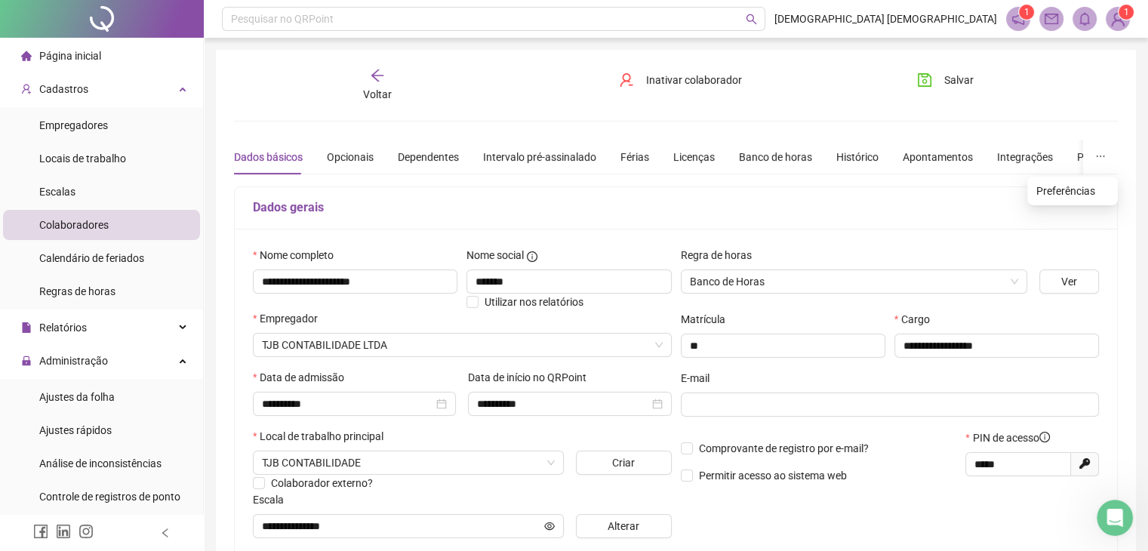
click at [1102, 158] on icon "ellipsis" at bounding box center [1100, 156] width 11 height 11
click at [1082, 195] on span "Preferências" at bounding box center [1072, 191] width 72 height 17
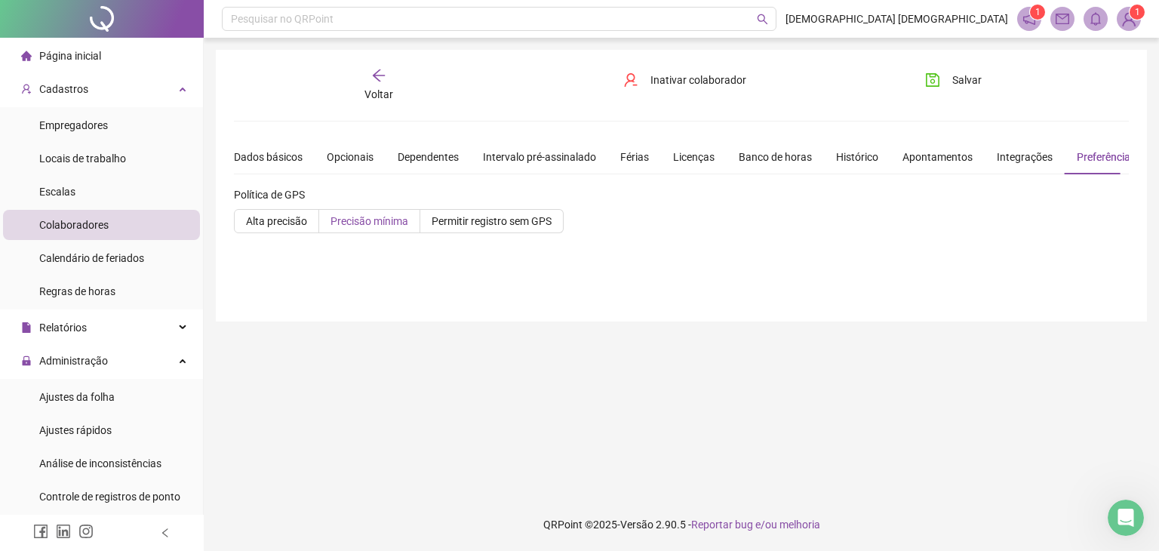
click at [368, 225] on span "Precisão mínima" at bounding box center [369, 221] width 78 height 12
click at [961, 80] on span "Salvar" at bounding box center [966, 80] width 29 height 17
click at [69, 399] on span "Ajustes da folha" at bounding box center [76, 397] width 75 height 12
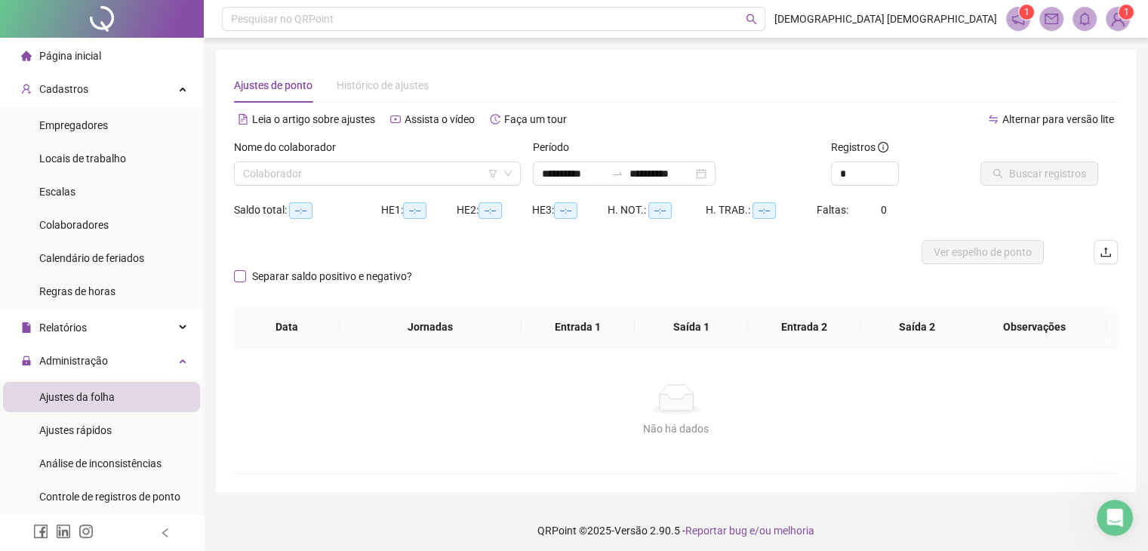
type input "**********"
drag, startPoint x: 374, startPoint y: 168, endPoint x: 346, endPoint y: 179, distance: 30.1
click at [372, 167] on input "search" at bounding box center [370, 173] width 255 height 23
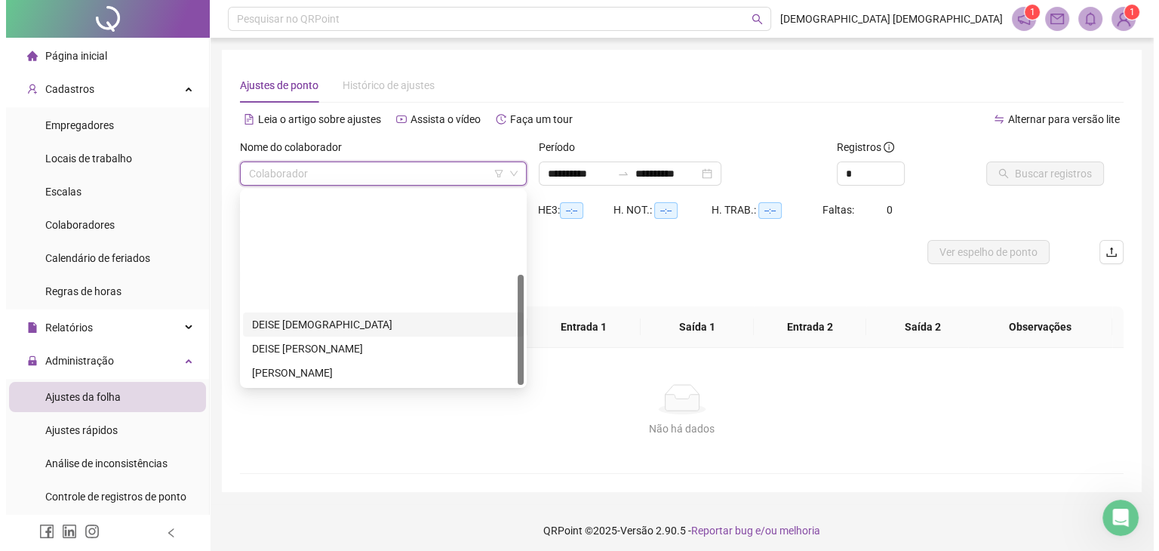
scroll to position [145, 0]
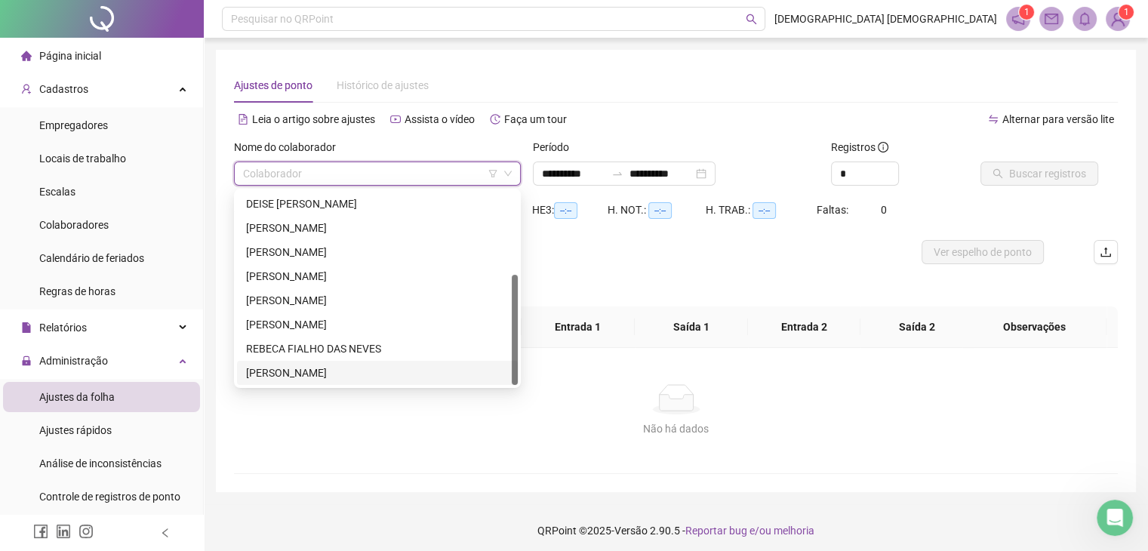
click at [275, 377] on div "[PERSON_NAME]" at bounding box center [377, 372] width 263 height 17
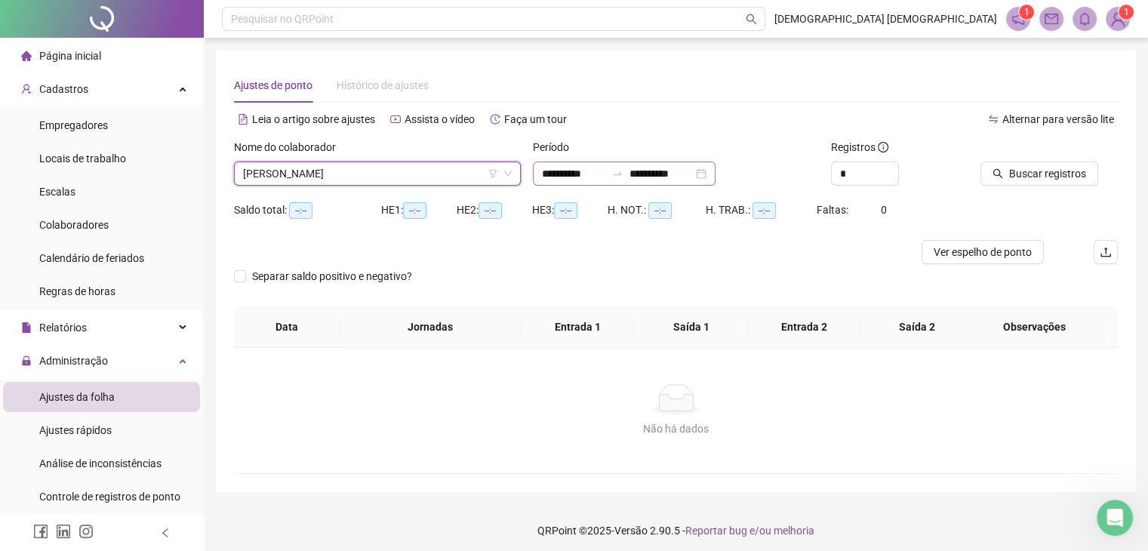
click at [715, 170] on div "**********" at bounding box center [624, 173] width 183 height 24
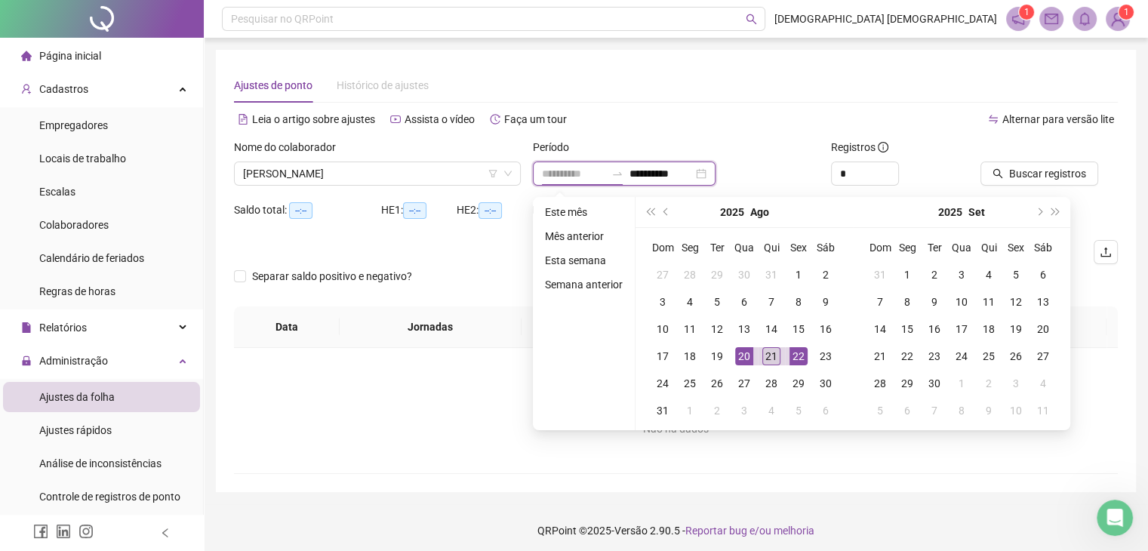
type input "**********"
click at [771, 353] on div "21" at bounding box center [771, 356] width 18 height 18
type input "**********"
click at [767, 358] on div "21" at bounding box center [771, 356] width 18 height 18
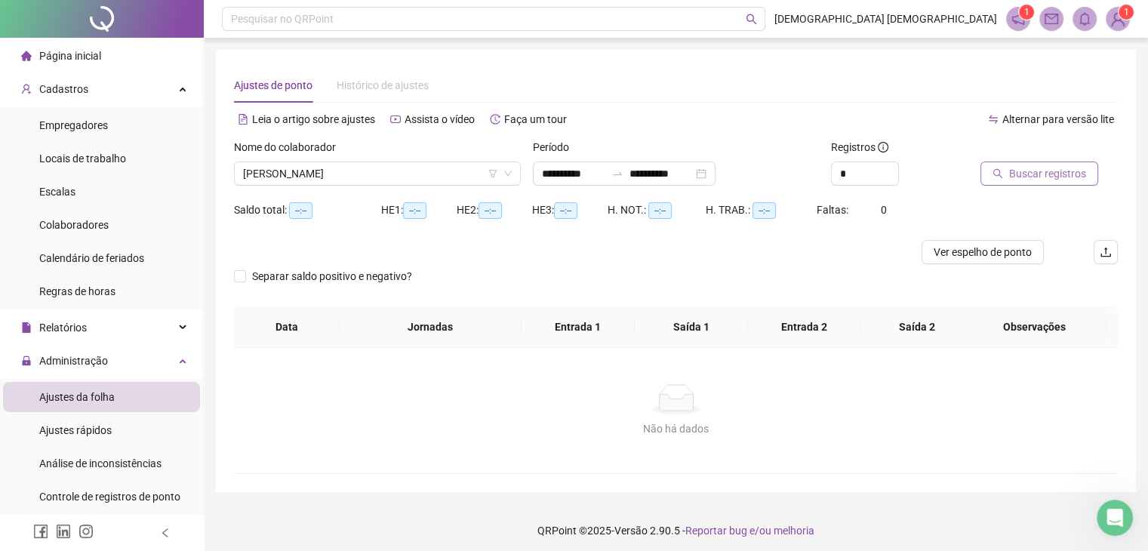
drag, startPoint x: 1050, startPoint y: 169, endPoint x: 1041, endPoint y: 174, distance: 9.8
click at [1049, 170] on span "Buscar registros" at bounding box center [1047, 173] width 77 height 17
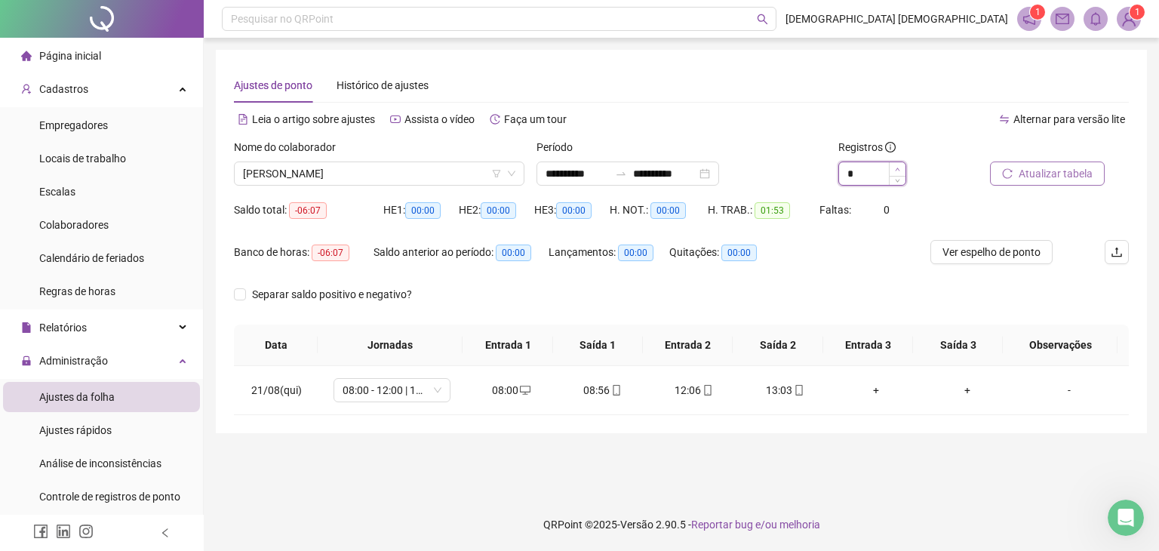
click at [899, 169] on icon "up" at bounding box center [897, 169] width 5 height 5
type input "**"
click at [899, 169] on icon "up" at bounding box center [897, 169] width 5 height 5
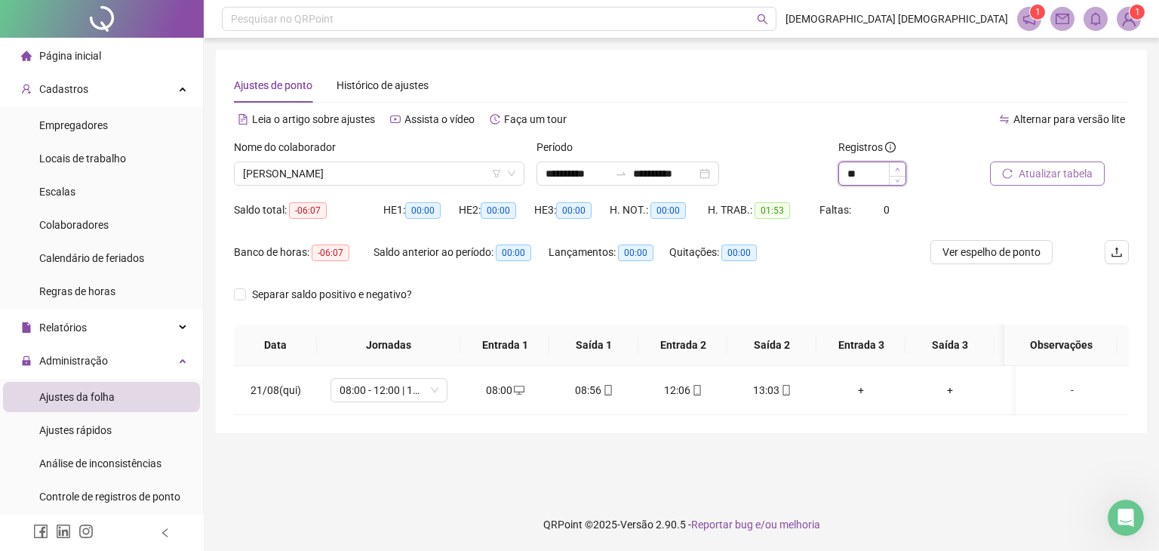
click at [899, 169] on icon "up" at bounding box center [897, 169] width 5 height 5
click at [603, 388] on icon "mobile" at bounding box center [608, 390] width 11 height 11
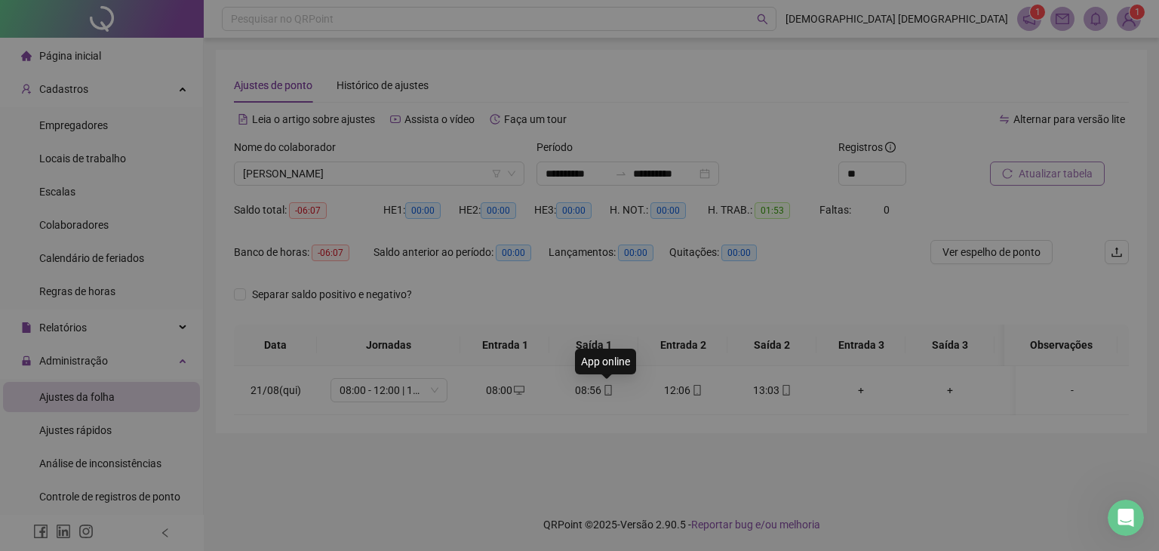
type input "**********"
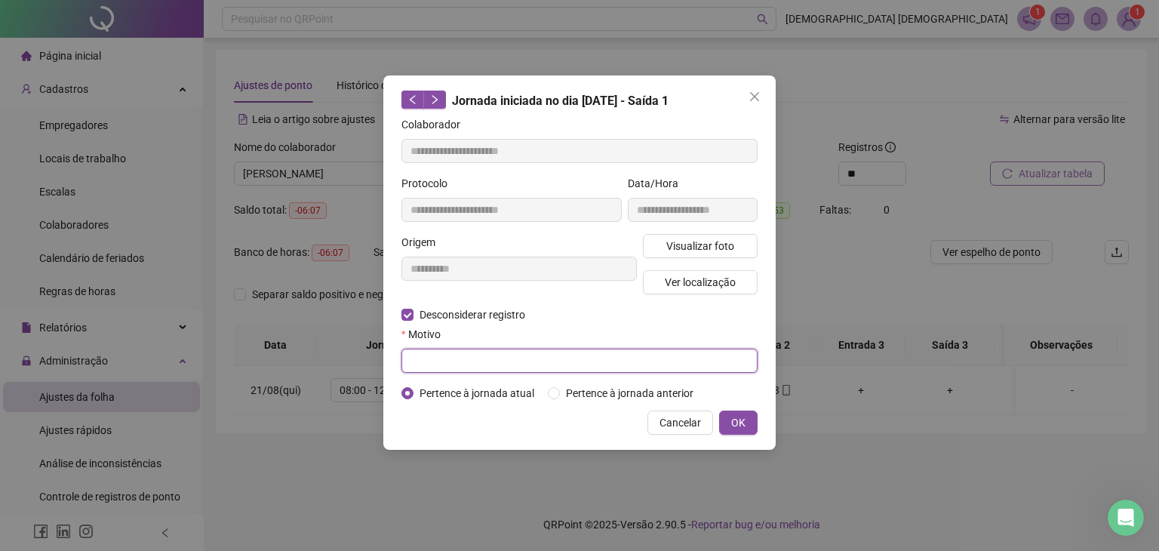
click at [420, 365] on input "text" at bounding box center [579, 361] width 356 height 24
type input "**********"
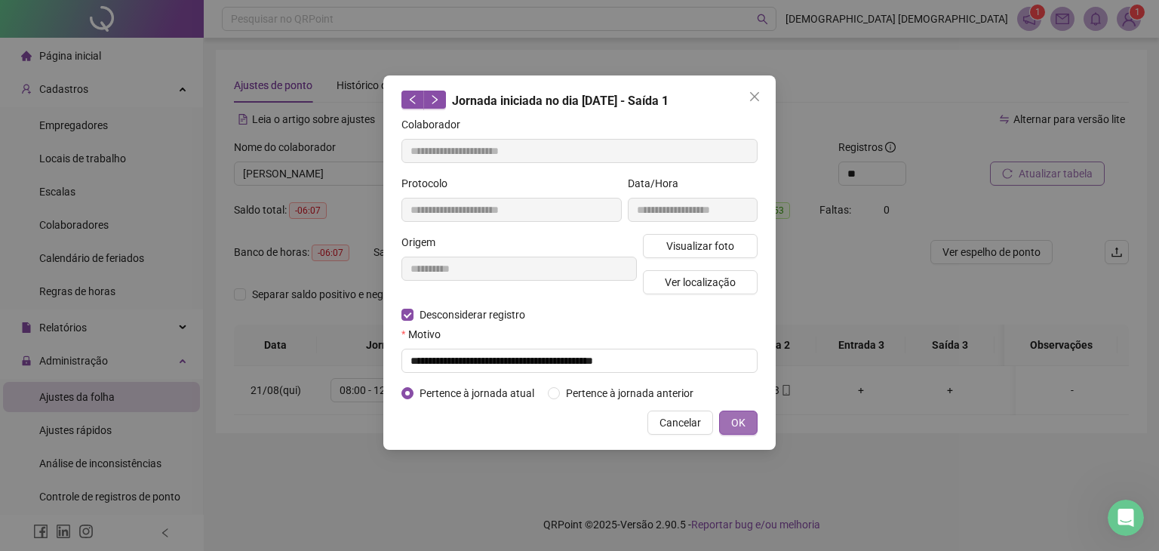
click at [743, 417] on span "OK" at bounding box center [738, 422] width 14 height 17
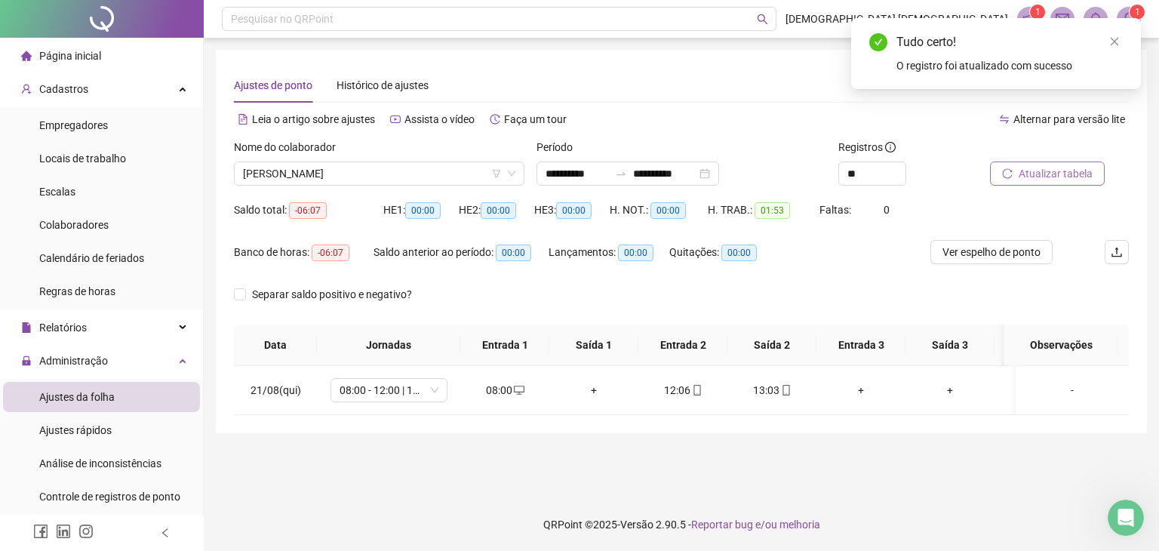
click at [1025, 173] on span "Atualizar tabela" at bounding box center [1056, 173] width 74 height 17
